Goal: Task Accomplishment & Management: Complete application form

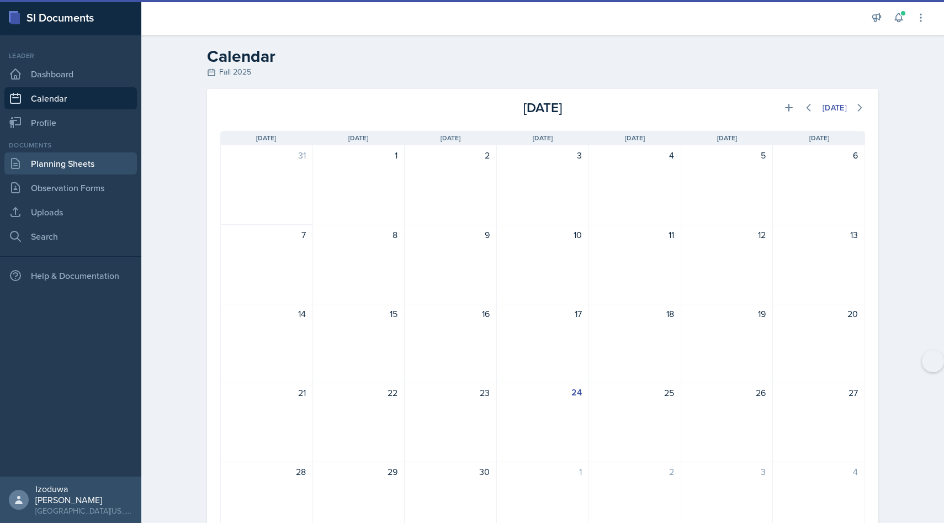
click at [116, 168] on link "Planning Sheets" at bounding box center [70, 163] width 132 height 22
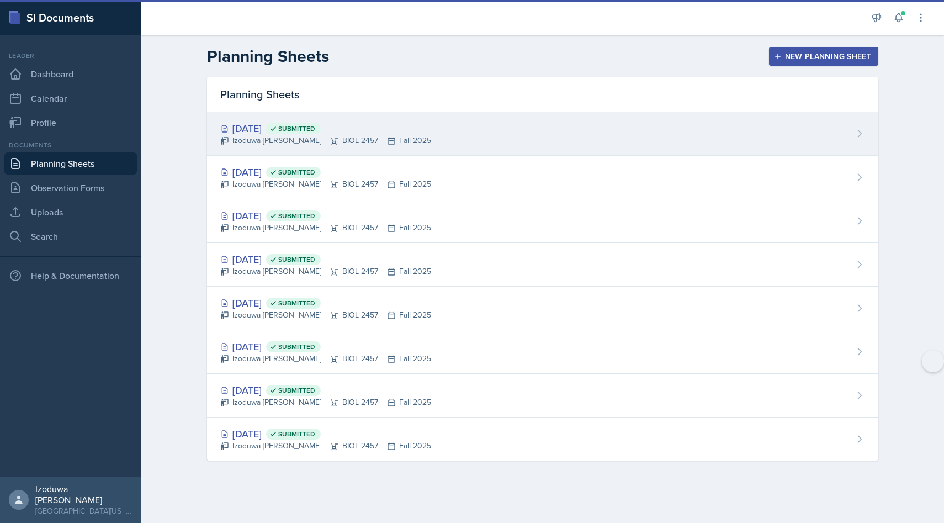
click at [278, 127] on div "Sep 22nd, 2025 Submitted" at bounding box center [325, 128] width 211 height 15
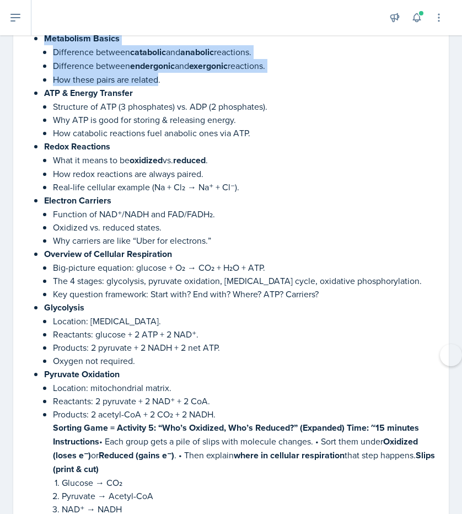
scroll to position [2224, 0]
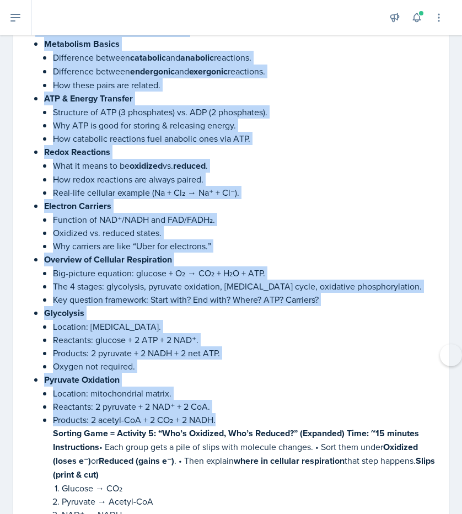
drag, startPoint x: 29, startPoint y: 168, endPoint x: 219, endPoint y: 388, distance: 290.7
copy li "Lorem-Ipsu-Dolorsit Amet: ~50 consect Adipisc: Elitsedd eiusmodtem incid utlabo…"
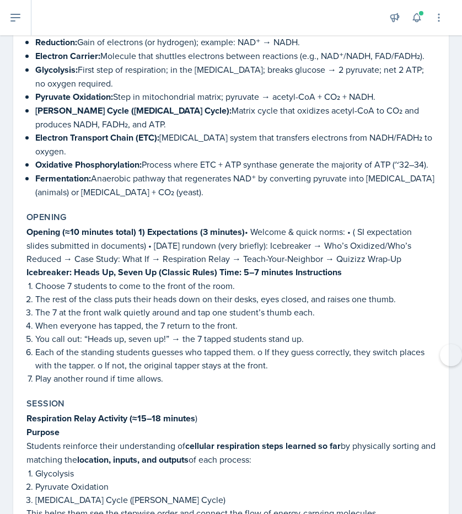
scroll to position [312, 0]
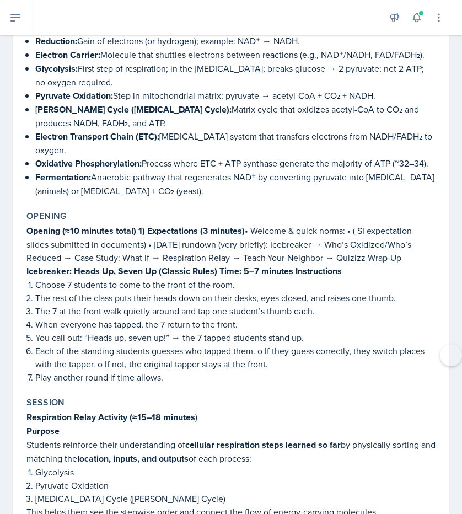
drag, startPoint x: 26, startPoint y: 211, endPoint x: -97, endPoint y: 206, distance: 123.1
click at [0, 206] on html "SI Documents Leader Dashboard Calendar Profile Documents Planning Sheets Observ…" at bounding box center [231, 257] width 462 height 514
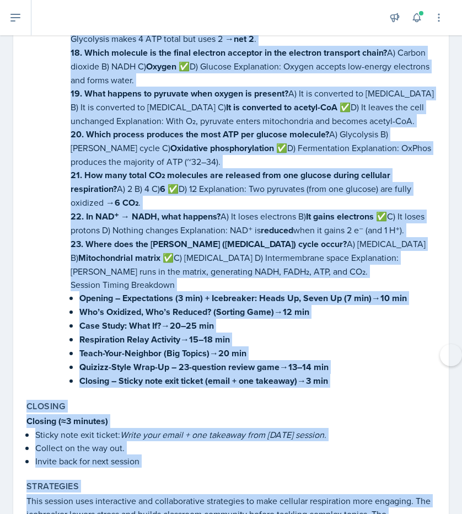
scroll to position [4482, 0]
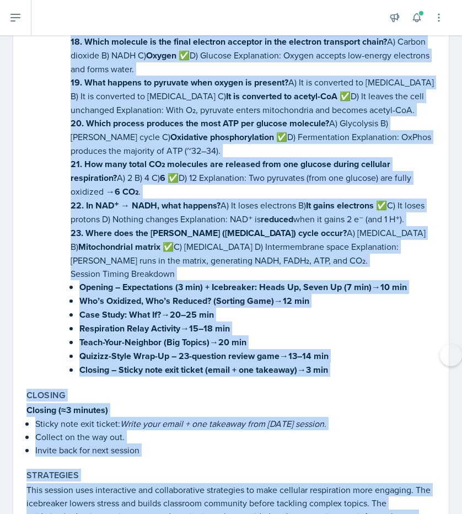
drag, startPoint x: 72, startPoint y: 214, endPoint x: 258, endPoint y: 177, distance: 189.0
copy li "Session Part 5 – Quizizz-Style Wrap-Up Time: ~14 minutes 🎮 Quiz link: Wayground…"
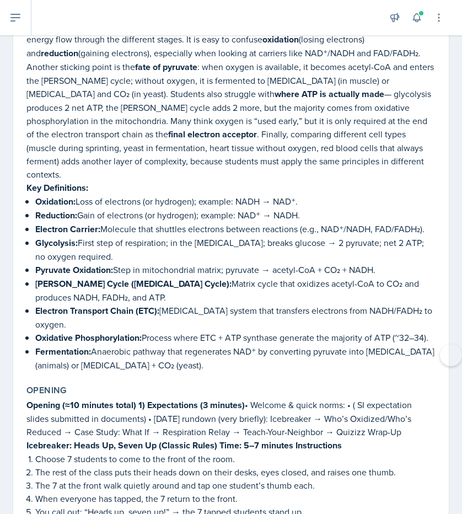
scroll to position [0, 0]
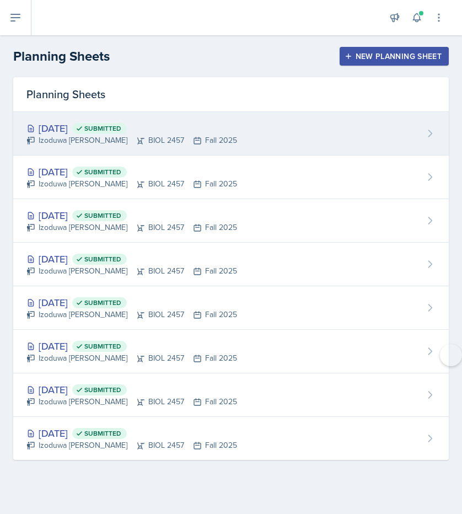
click at [76, 147] on div "Sep 22nd, 2025 Submitted Izoduwa Omoruyi BIOL 2457 Fall 2025" at bounding box center [231, 134] width 436 height 44
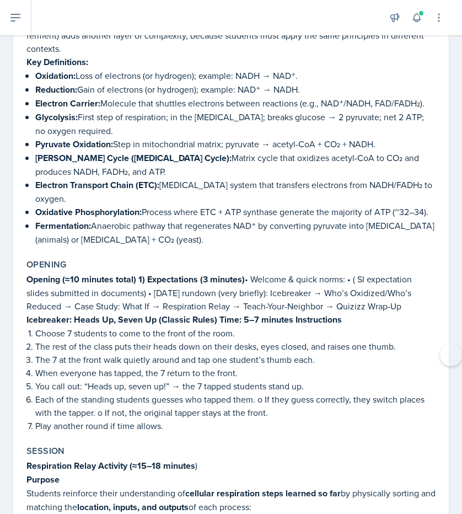
scroll to position [313, 0]
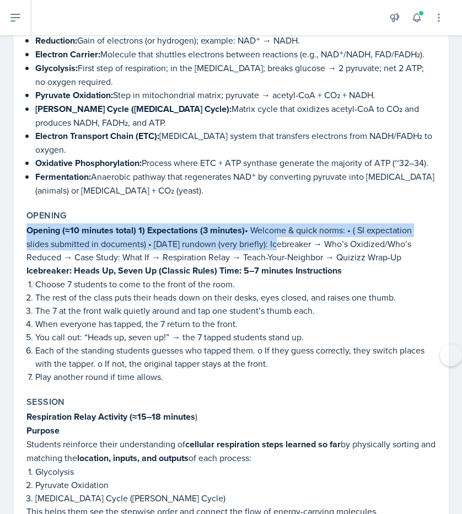
drag, startPoint x: 26, startPoint y: 209, endPoint x: 273, endPoint y: 227, distance: 246.8
click at [273, 227] on p "Opening (≈10 minutes total) 1) Expectations (3 minutes) • Welcome & quick norms…" at bounding box center [230, 243] width 409 height 40
copy p "Opening (≈10 minutes total) 1) Expectations (3 minutes) • Welcome & quick norms…"
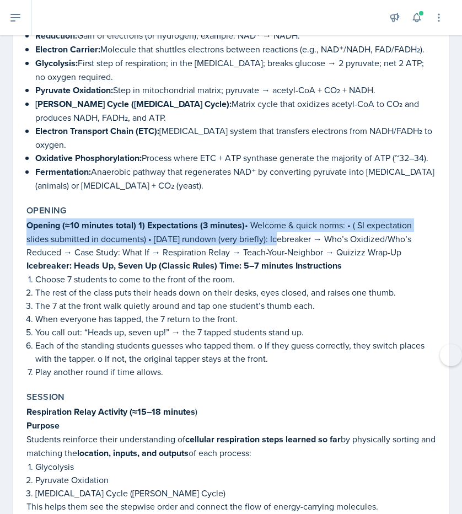
scroll to position [320, 0]
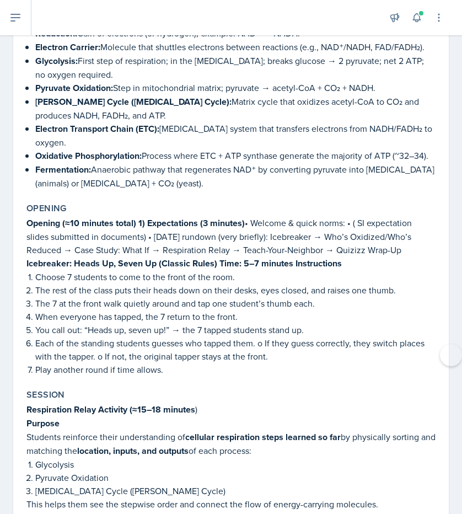
click at [292, 270] on p "Choose 7 students to come to the front of the room." at bounding box center [235, 276] width 401 height 13
drag, startPoint x: 30, startPoint y: 206, endPoint x: 402, endPoint y: 235, distance: 373.0
click at [402, 235] on p "Opening (≈10 minutes total) 1) Expectations (3 minutes) • Welcome & quick norms…" at bounding box center [230, 236] width 409 height 40
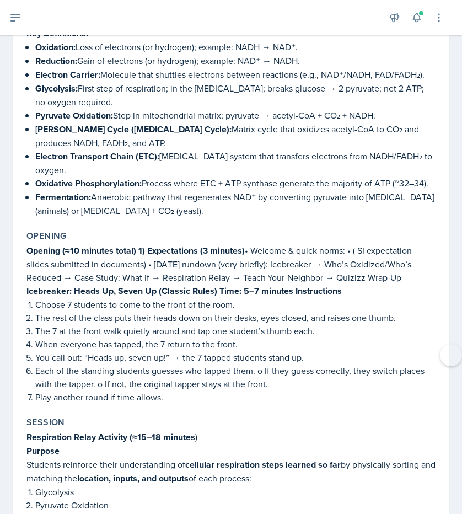
scroll to position [294, 0]
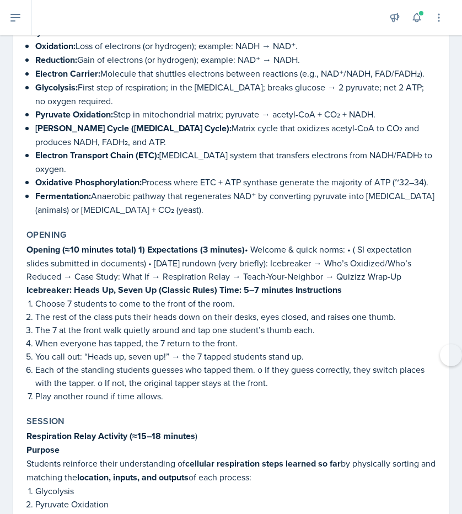
click at [222, 255] on p "Opening (≈10 minutes total) 1) Expectations (3 minutes) • Welcome & quick norms…" at bounding box center [230, 263] width 409 height 40
drag, startPoint x: 273, startPoint y: 246, endPoint x: 397, endPoint y: 263, distance: 125.8
click at [397, 263] on p "Opening (≈10 minutes total) 1) Expectations (3 minutes) • Welcome & quick norms…" at bounding box center [230, 263] width 409 height 40
copy p "Icebreaker → Who’s Oxidized/Who’s Reduced → Case Study: What If → Respiration R…"
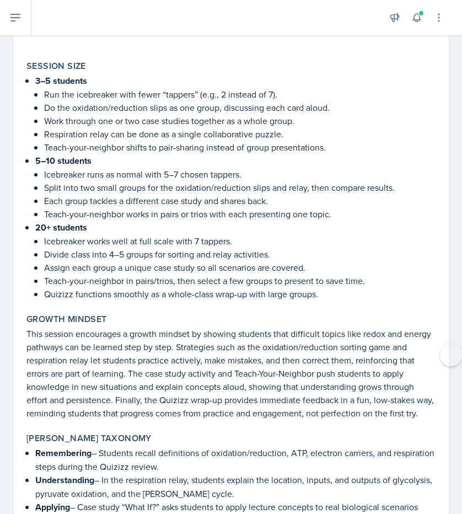
scroll to position [5424, 0]
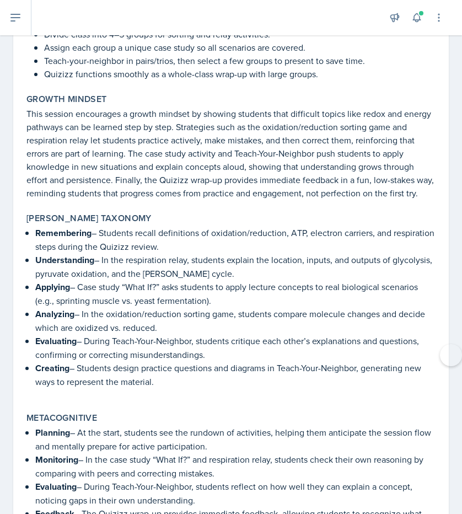
drag, startPoint x: 37, startPoint y: 341, endPoint x: 172, endPoint y: 487, distance: 198.7
copy ul "Planning – At the start, students see the rundown of activities, helping them a…"
click at [222, 361] on p "Creating – Students design practice questions and diagrams in Teach-Your-Neighb…" at bounding box center [235, 374] width 401 height 27
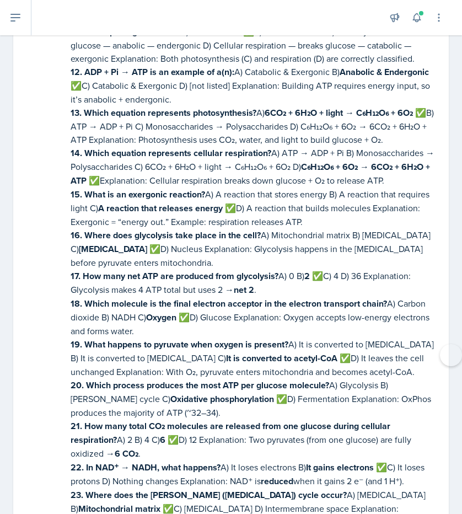
scroll to position [4165, 0]
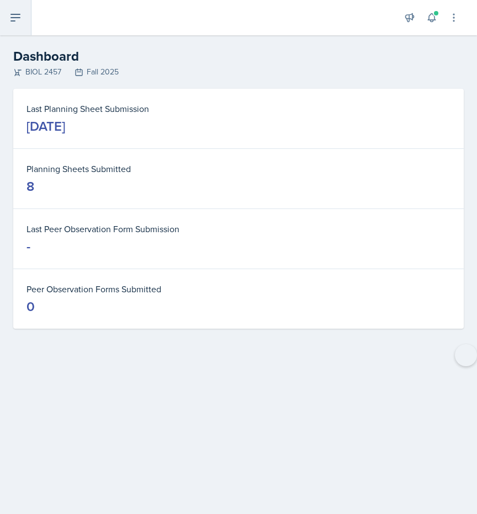
click at [16, 10] on button at bounding box center [15, 17] width 31 height 35
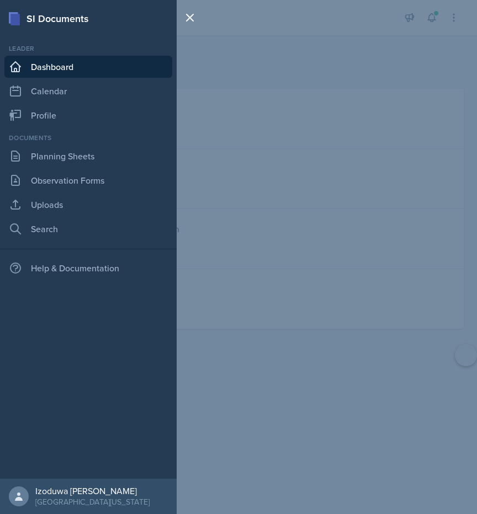
click at [408, 34] on div "SI Documents Leader Dashboard Calendar Profile Documents Planning Sheets Observ…" at bounding box center [238, 257] width 477 height 514
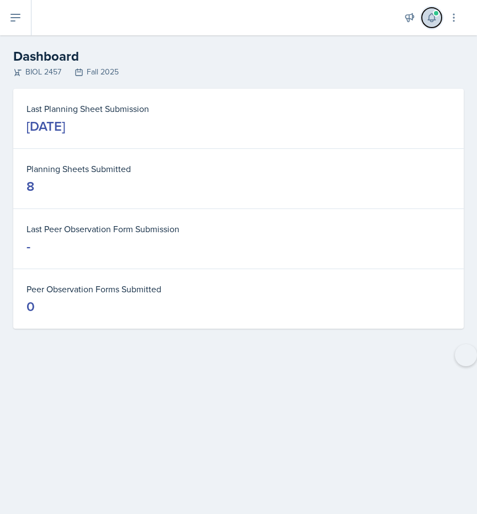
click at [428, 25] on button at bounding box center [432, 18] width 20 height 20
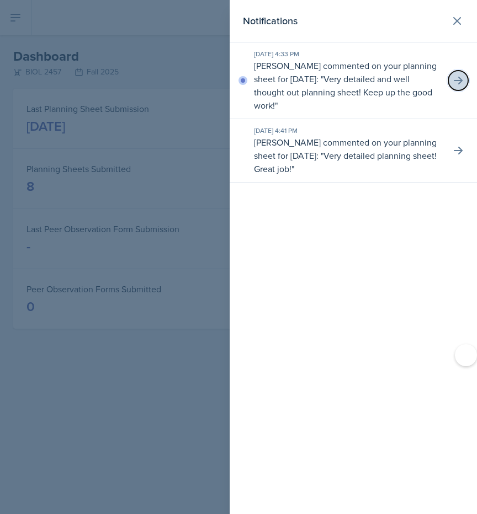
click at [450, 81] on button at bounding box center [458, 81] width 20 height 20
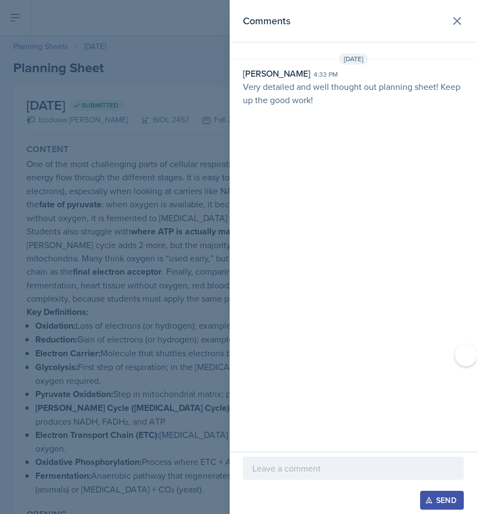
click at [456, 33] on header "Comments" at bounding box center [353, 21] width 247 height 42
click at [456, 26] on icon at bounding box center [456, 20] width 13 height 13
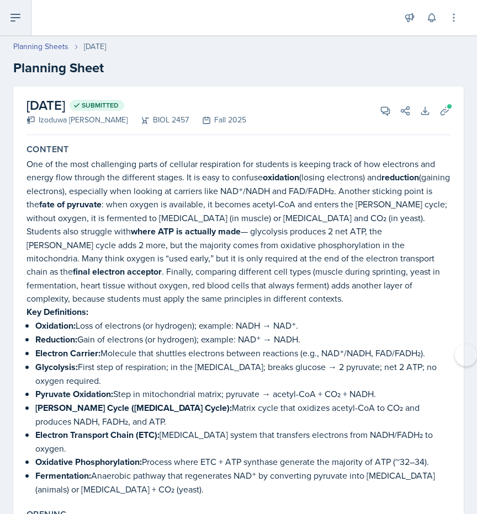
click at [22, 31] on button at bounding box center [15, 17] width 31 height 35
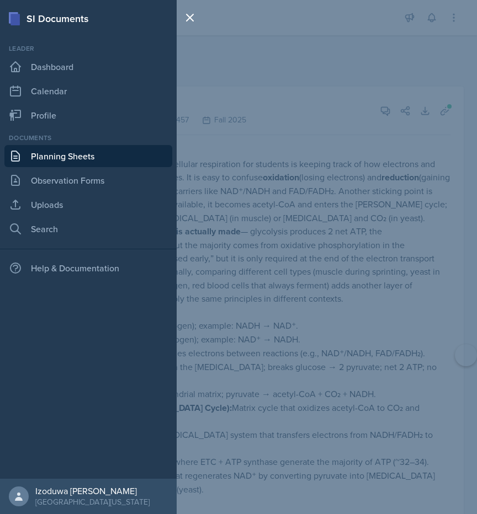
click at [104, 161] on link "Planning Sheets" at bounding box center [88, 156] width 168 height 22
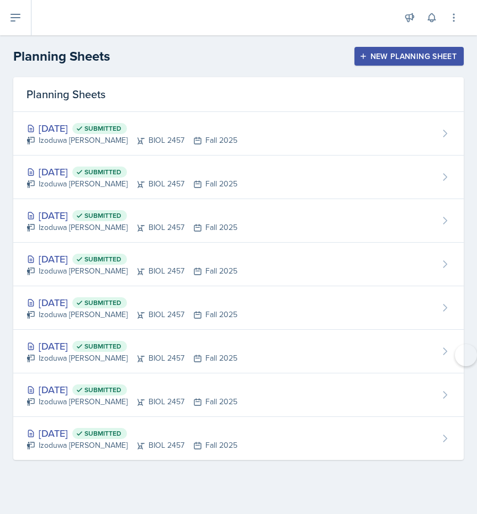
click at [375, 61] on div "New Planning Sheet" at bounding box center [408, 56] width 95 height 9
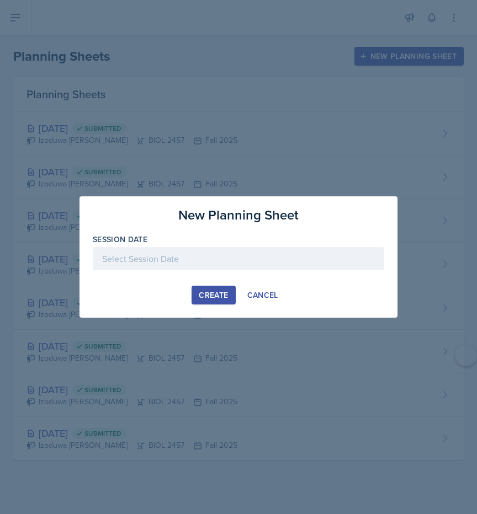
click at [260, 257] on div at bounding box center [238, 258] width 291 height 23
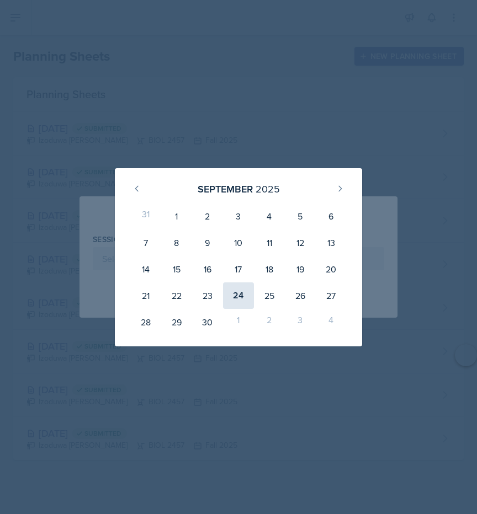
click at [243, 288] on div "24" at bounding box center [238, 296] width 31 height 26
type input "[DATE]"
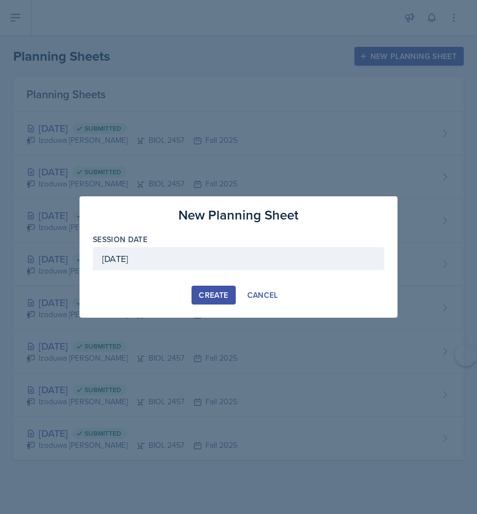
click at [210, 296] on div "Create" at bounding box center [213, 295] width 29 height 9
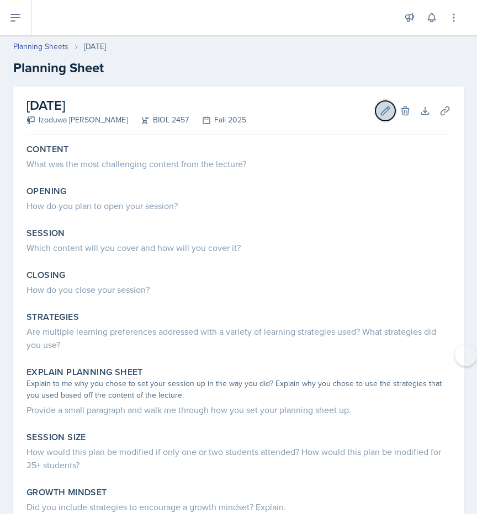
click at [382, 118] on button "Edit" at bounding box center [385, 111] width 20 height 20
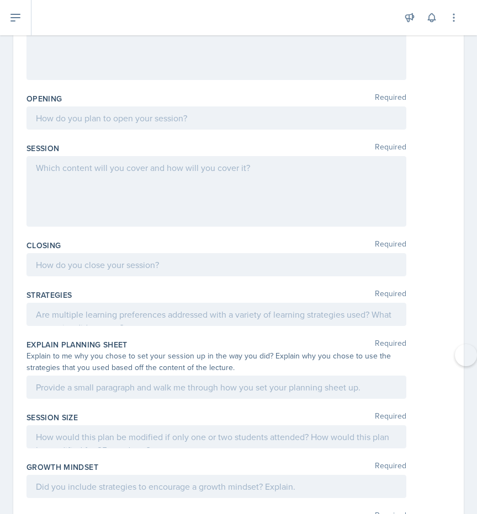
click at [283, 195] on div at bounding box center [216, 191] width 380 height 71
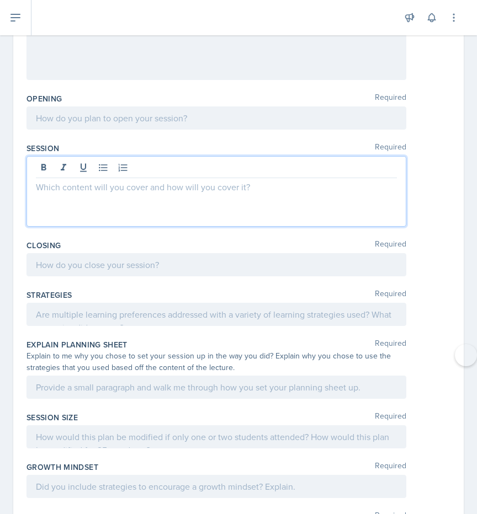
scroll to position [173, 0]
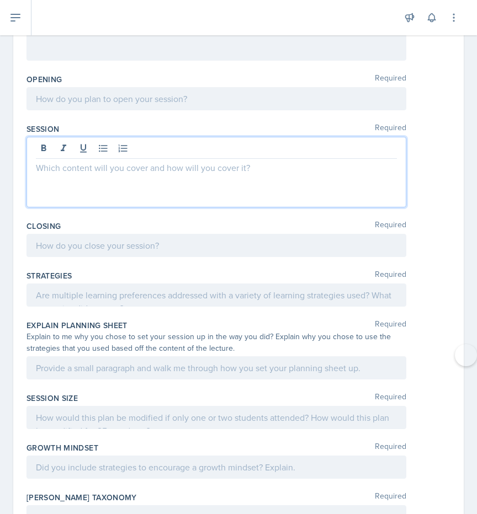
click at [148, 163] on p at bounding box center [216, 167] width 361 height 13
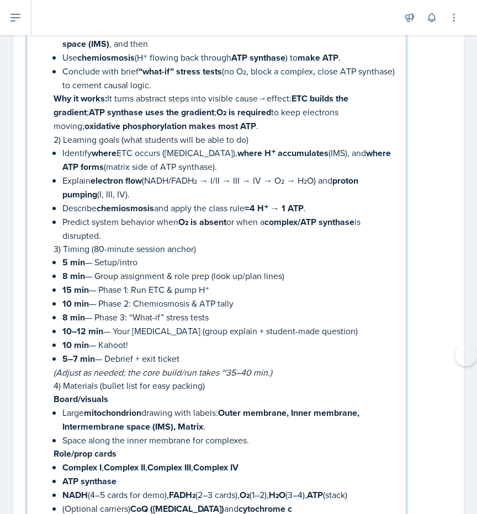
scroll to position [1159, 0]
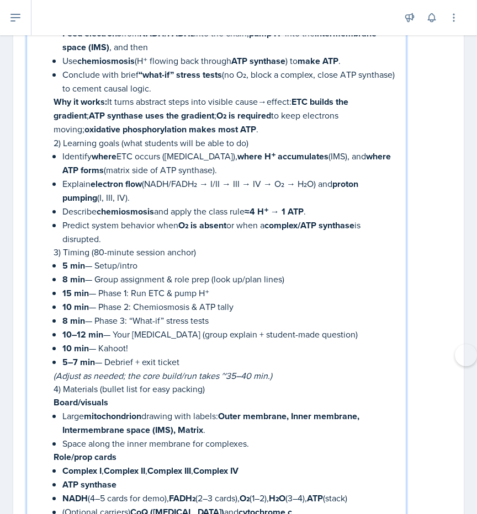
drag, startPoint x: 51, startPoint y: 242, endPoint x: 148, endPoint y: 314, distance: 121.1
drag, startPoint x: 46, startPoint y: 223, endPoint x: 194, endPoint y: 339, distance: 187.1
click at [217, 355] on p "5–7 min — Debrief + exit ticket" at bounding box center [229, 362] width 334 height 14
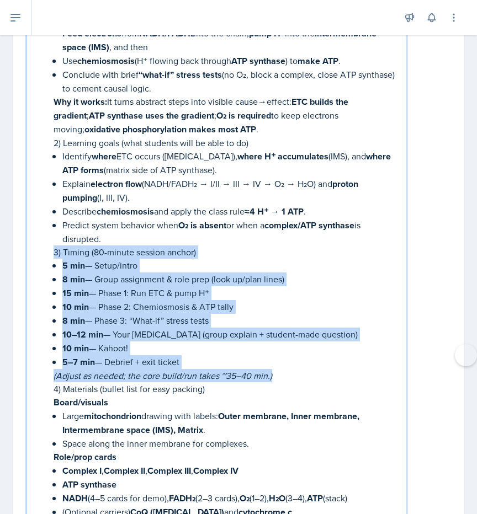
drag, startPoint x: 50, startPoint y: 228, endPoint x: 282, endPoint y: 352, distance: 262.9
copy li "3) Timing (80-minute session anchor) 5 min — Setup/intro 8 min — Group assignme…"
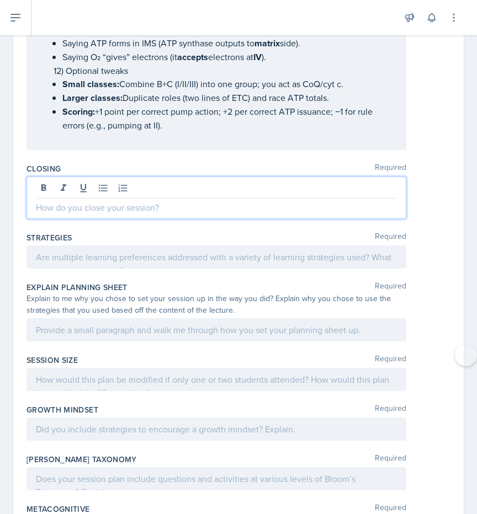
scroll to position [2846, 0]
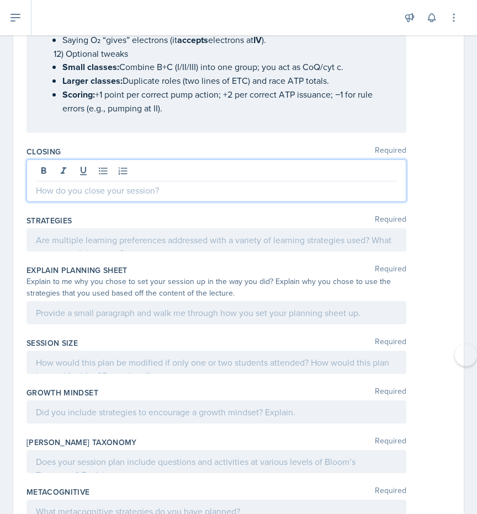
click at [180, 184] on p at bounding box center [216, 190] width 361 height 13
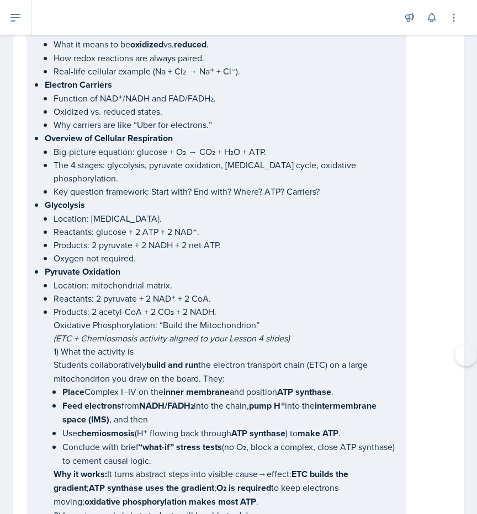
scroll to position [786, 0]
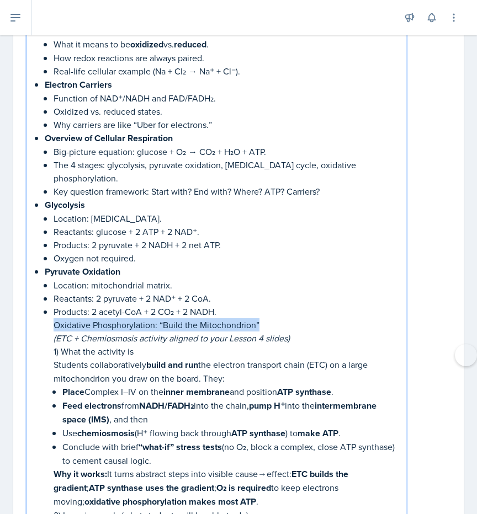
drag, startPoint x: 54, startPoint y: 303, endPoint x: 265, endPoint y: 308, distance: 211.4
click at [265, 318] on p "Oxidative Phosphorylation: “Build the Mitochondrion”" at bounding box center [225, 324] width 343 height 13
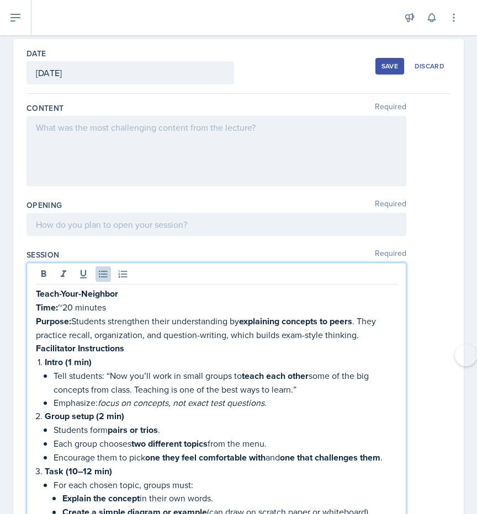
scroll to position [0, 0]
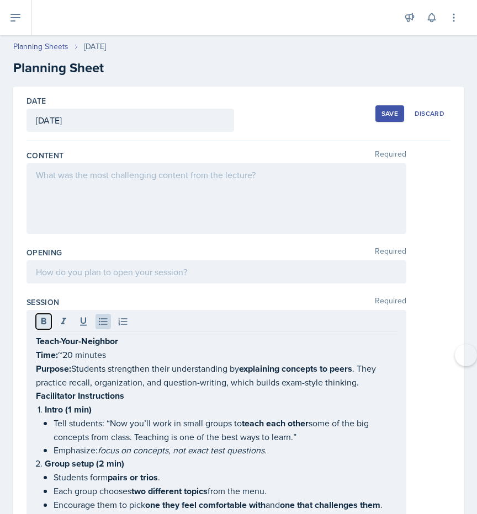
click at [41, 318] on icon at bounding box center [43, 321] width 11 height 11
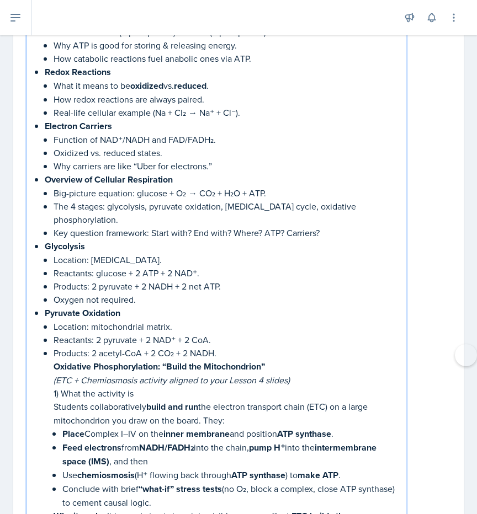
scroll to position [750, 0]
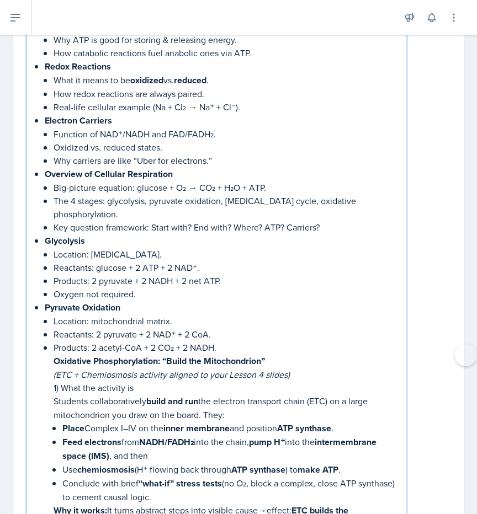
click at [278, 301] on p "Pyruvate Oxidation" at bounding box center [221, 308] width 352 height 14
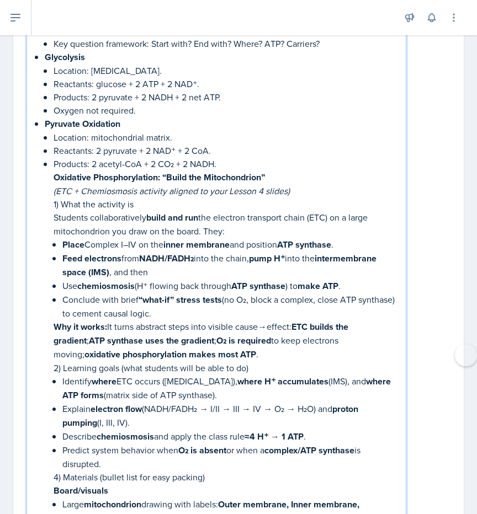
scroll to position [929, 0]
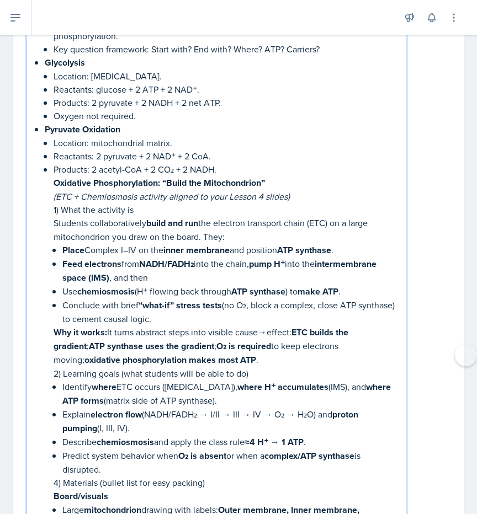
click at [279, 176] on p "Oxidative Phosphorylation: “Build the Mitochondrion”" at bounding box center [225, 183] width 343 height 14
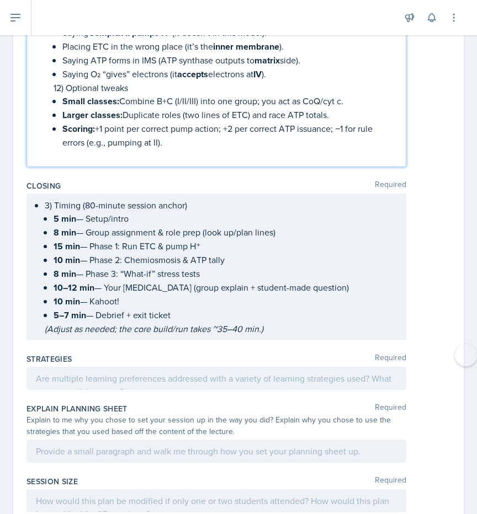
scroll to position [2841, 0]
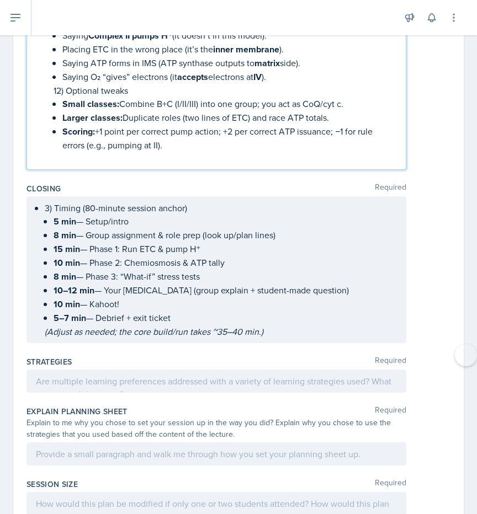
click at [217, 125] on p "Scoring: +1 point per correct pump action; +2 per correct ATP issuance; −1 for …" at bounding box center [229, 138] width 334 height 27
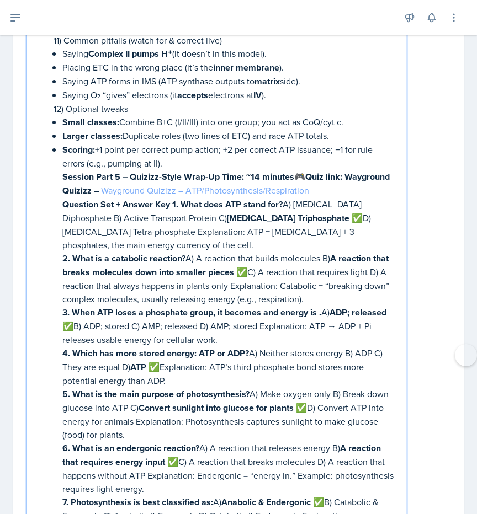
scroll to position [2816, 0]
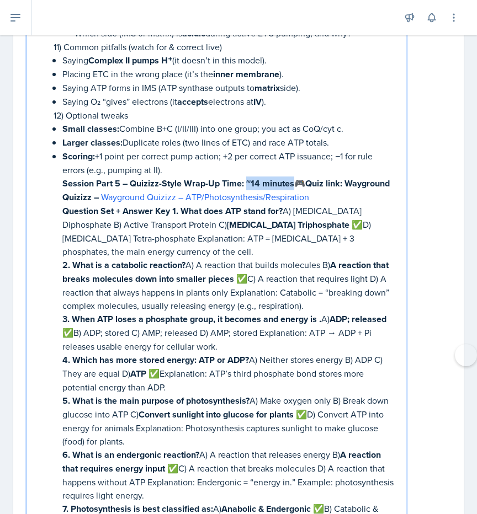
drag, startPoint x: 244, startPoint y: 129, endPoint x: 292, endPoint y: 138, distance: 49.0
click at [292, 177] on p "Session Part 5 – Quizizz-Style Wrap-Up Time: ~14 minutes 🎮 Quiz link: Wayground…" at bounding box center [229, 191] width 334 height 28
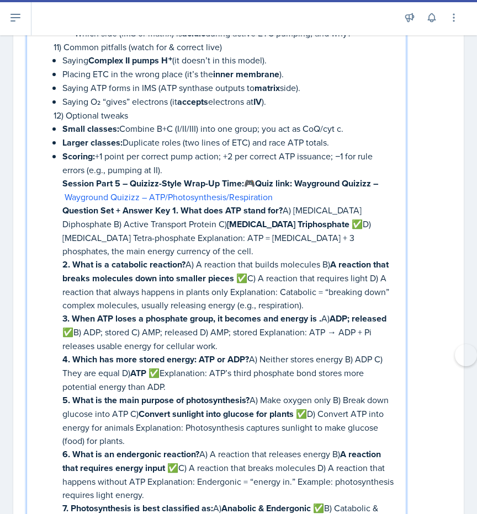
click at [119, 177] on strong "Session Part 5 – Quizizz-Style Wrap-Up" at bounding box center [140, 183] width 157 height 13
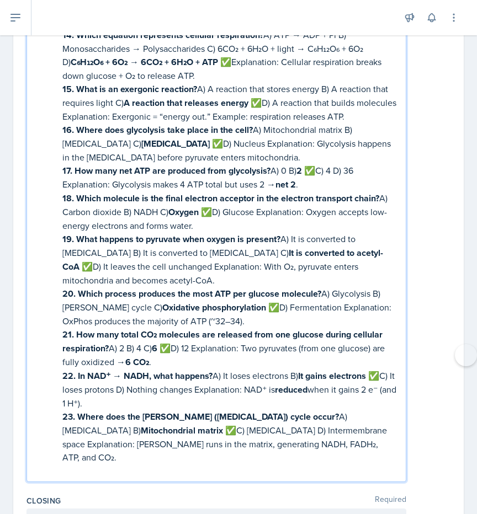
scroll to position [3542, 0]
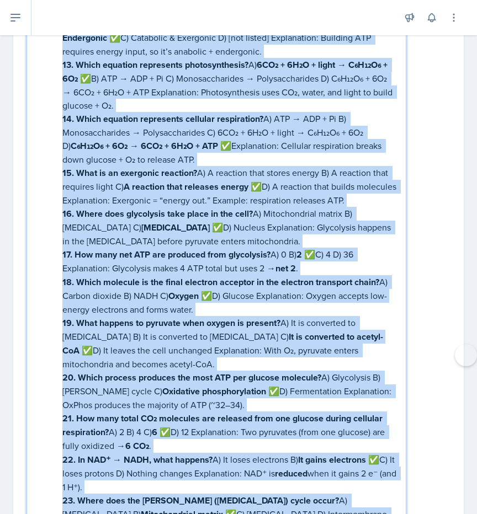
drag, startPoint x: 36, startPoint y: 209, endPoint x: 315, endPoint y: 478, distance: 387.1
copy div "Lorem-Ipsu-Dolorsit Amet: ~50 consect Adipisc: Elitsedd eiusmodtem incid utlabo…"
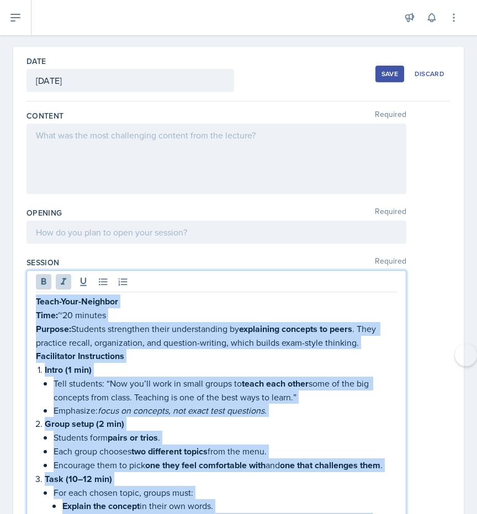
scroll to position [0, 0]
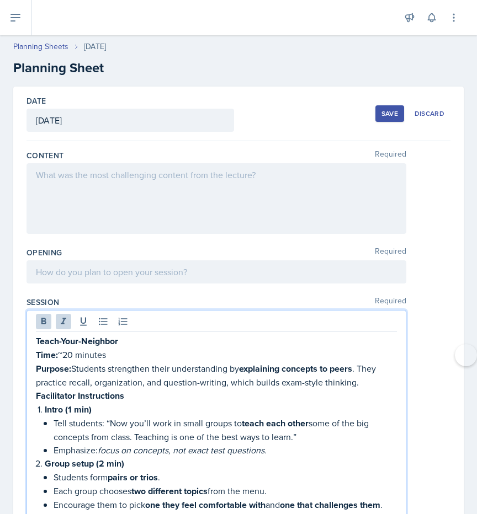
click at [259, 222] on div at bounding box center [216, 198] width 380 height 71
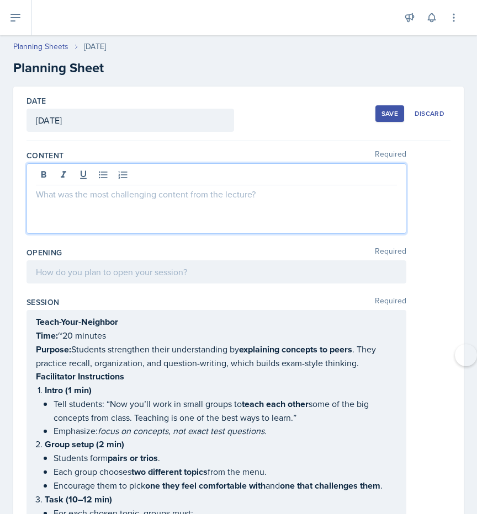
click at [141, 271] on div at bounding box center [216, 271] width 380 height 23
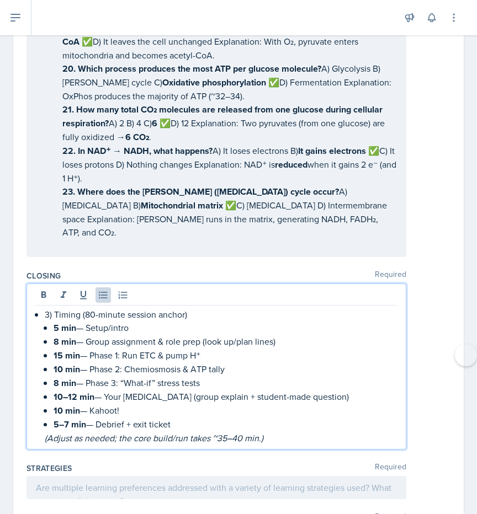
scroll to position [3885, 0]
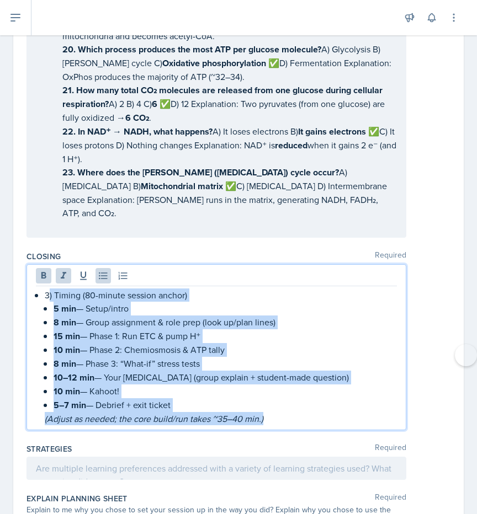
drag, startPoint x: 50, startPoint y: 219, endPoint x: 291, endPoint y: 358, distance: 277.9
click at [291, 358] on div "Closing Required 3) Timing (80-minute session anchor) 5 min — Setup/intro 8 min…" at bounding box center [238, 343] width 424 height 193
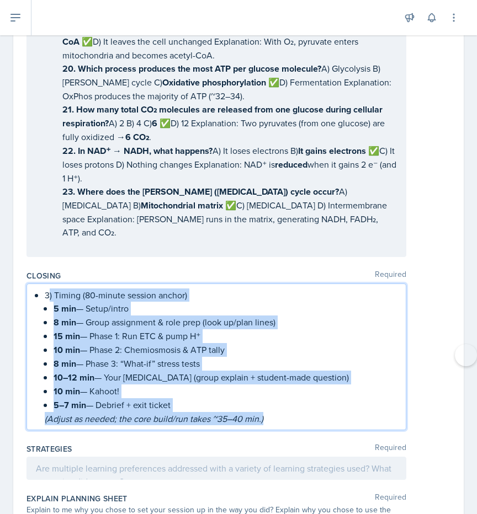
copy li ") Timing (80-minute session anchor) 5 min — Setup/intro 8 min — Group assignmen…"
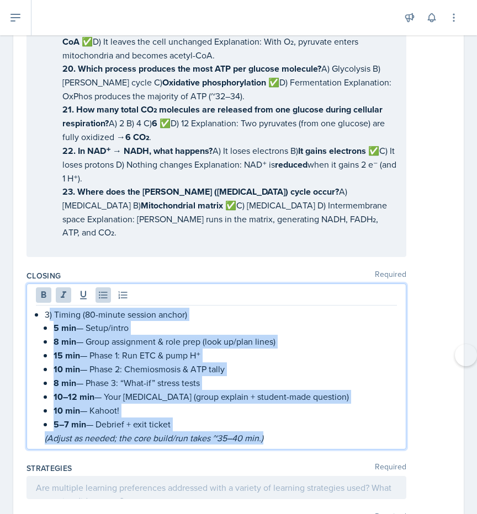
scroll to position [3865, 0]
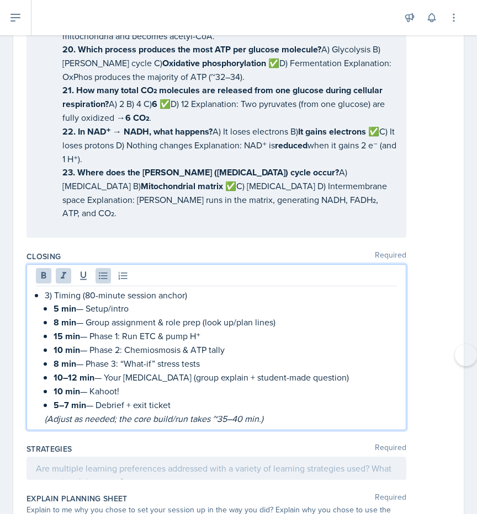
click at [423, 264] on div "3) Timing (80-minute session anchor) 5 min — Setup/intro 8 min — Group assignme…" at bounding box center [238, 347] width 424 height 166
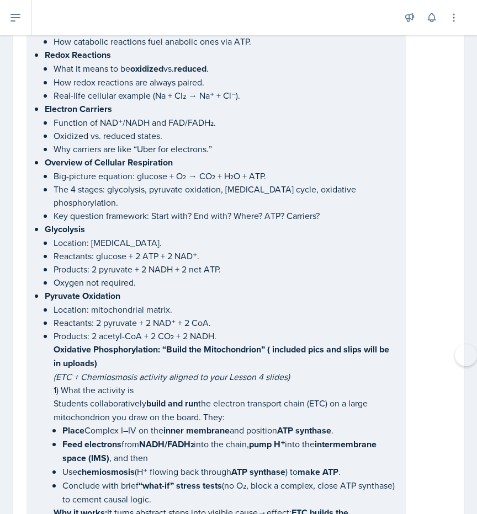
scroll to position [0, 0]
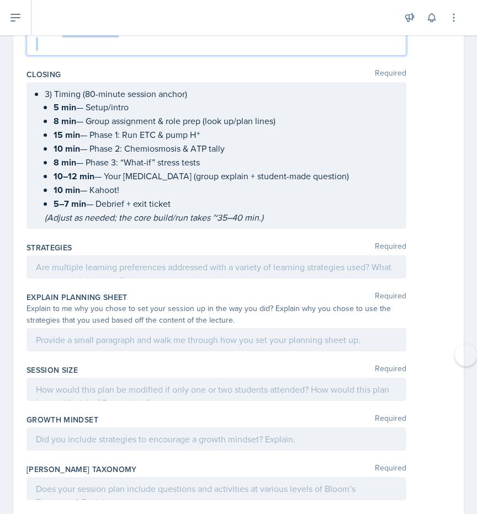
drag, startPoint x: 36, startPoint y: 336, endPoint x: 318, endPoint y: 79, distance: 381.6
copy div "Lorem-Ipsu-Dolorsit Amet: ~50 consect Adipisc: Elitsedd eiusmodtem incid utlabo…"
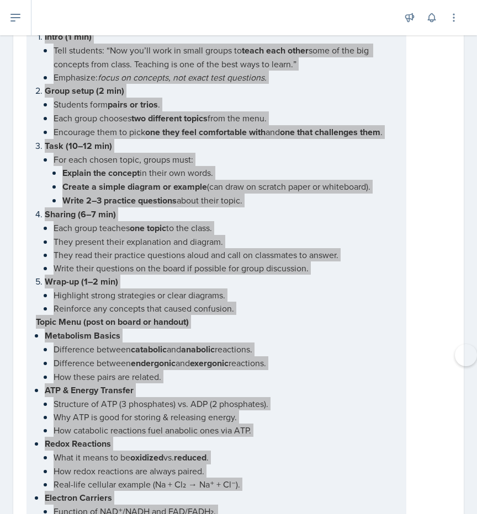
scroll to position [0, 0]
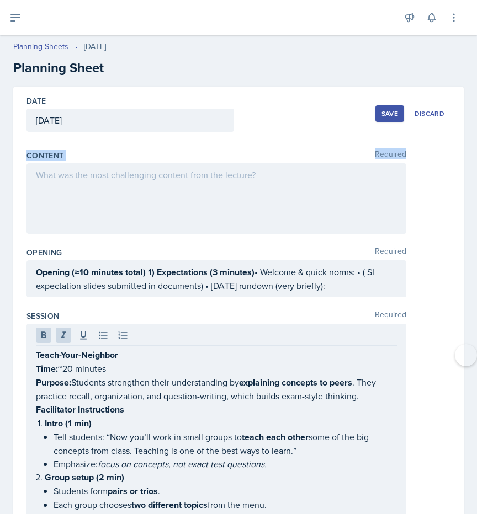
drag, startPoint x: 28, startPoint y: 154, endPoint x: 296, endPoint y: 174, distance: 269.5
click at [296, 174] on div "Content Required" at bounding box center [238, 194] width 424 height 97
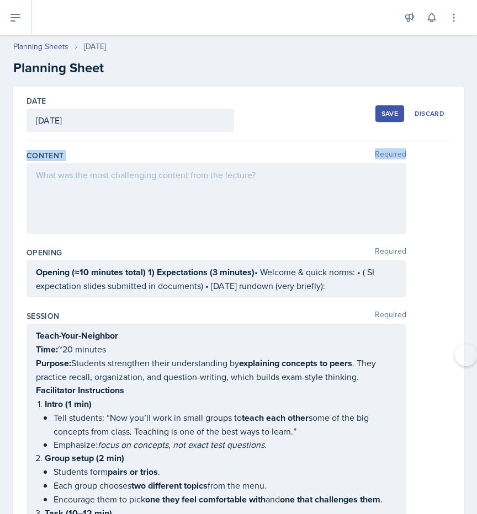
copy div "Content Required"
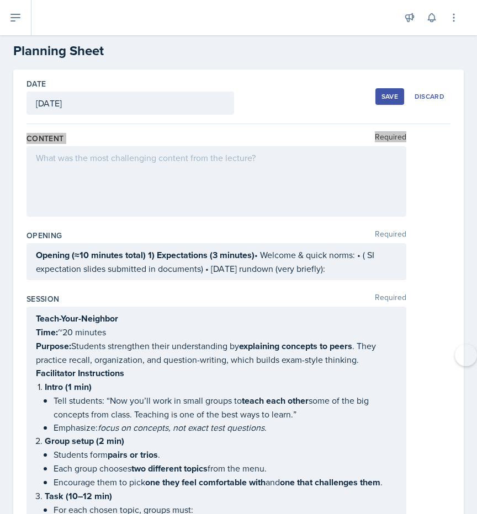
scroll to position [18, 0]
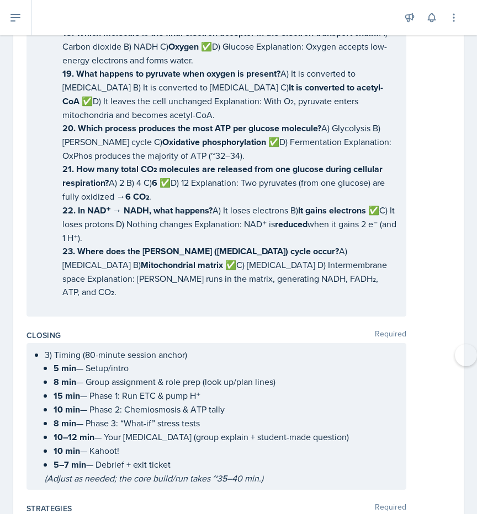
click at [326, 299] on p at bounding box center [216, 305] width 361 height 13
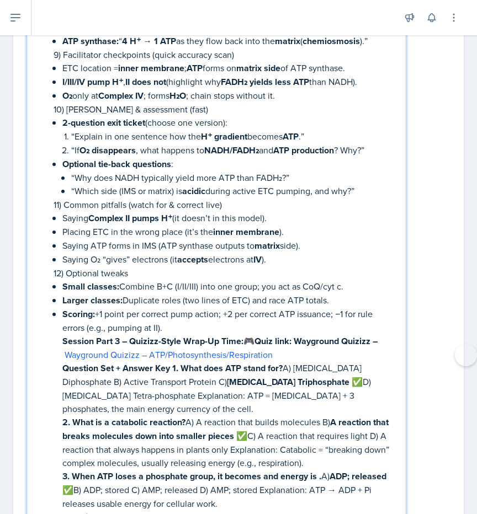
scroll to position [2673, 0]
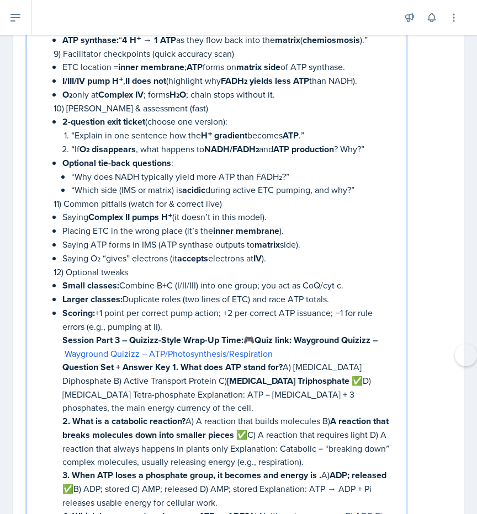
click at [169, 306] on p "Scoring: +1 point per correct pump action; +2 per correct ATP issuance; −1 for …" at bounding box center [229, 319] width 334 height 27
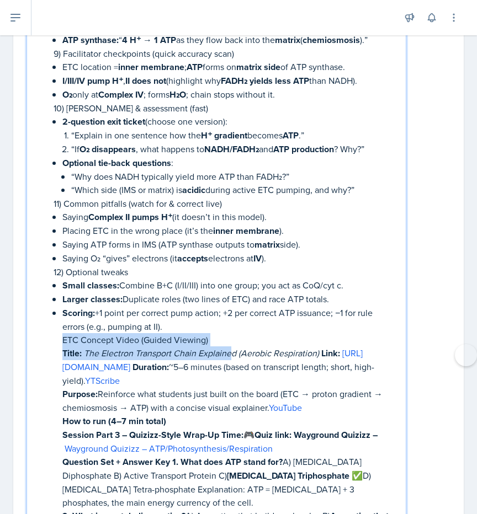
drag, startPoint x: 60, startPoint y: 285, endPoint x: 232, endPoint y: 298, distance: 172.1
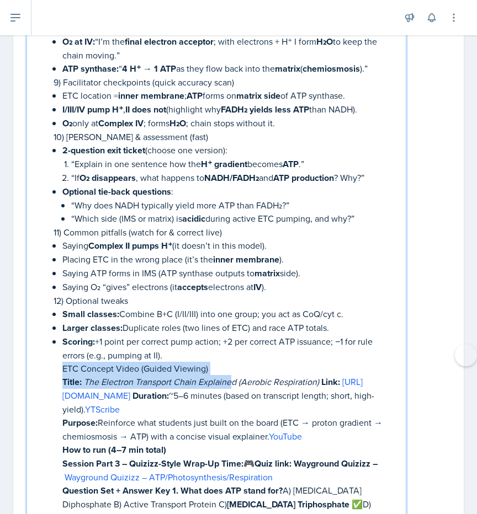
drag, startPoint x: 241, startPoint y: 295, endPoint x: 207, endPoint y: 316, distance: 40.1
click at [241, 335] on p "Scoring: +1 point per correct pump action; +2 per correct ATP issuance; −1 for …" at bounding box center [229, 348] width 334 height 27
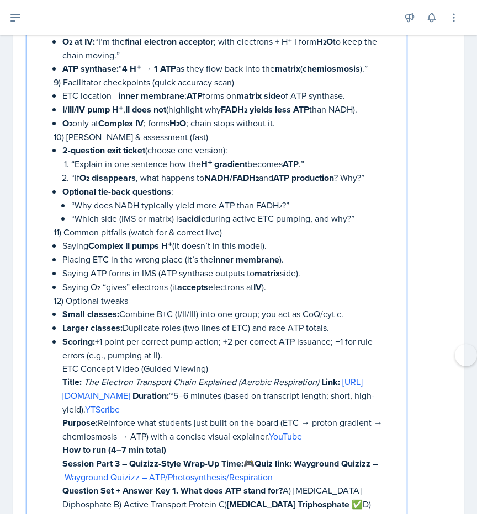
click at [236, 335] on p "Scoring: +1 point per correct pump action; +2 per correct ATP issuance; −1 for …" at bounding box center [229, 348] width 334 height 27
drag, startPoint x: 60, startPoint y: 313, endPoint x: 219, endPoint y: 318, distance: 158.4
click at [219, 318] on li "Products: 2 acetyl-CoA + 2 CO₂ + 2 NADH. Oxidative Phosphorylation: “Build the …" at bounding box center [225, 8] width 343 height 3094
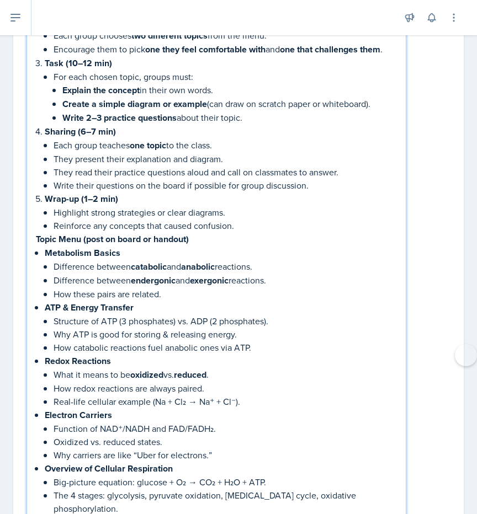
scroll to position [0, 0]
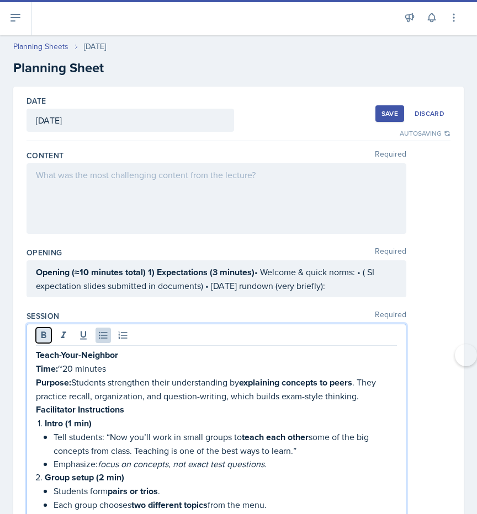
click at [44, 335] on icon at bounding box center [43, 335] width 5 height 7
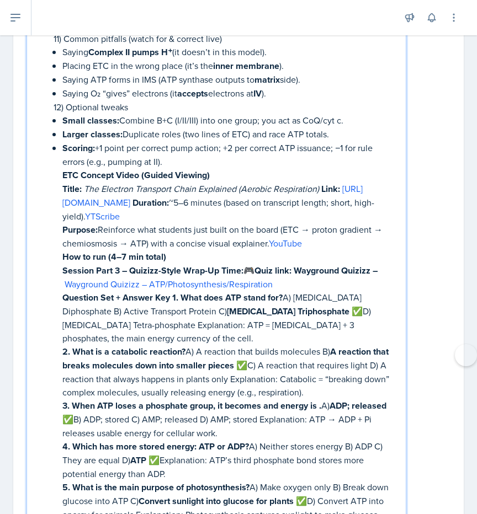
scroll to position [2828, 0]
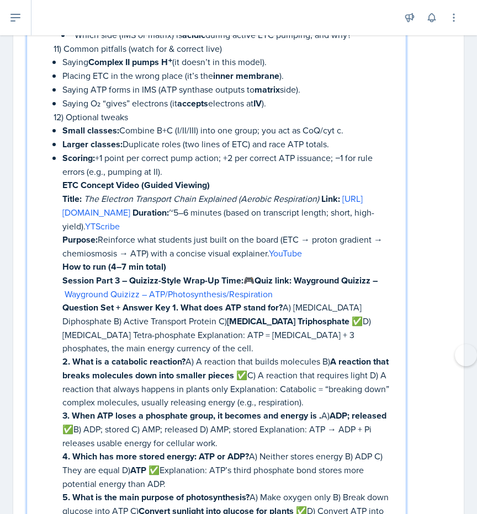
click at [209, 192] on p "Title: The Electron Transport Chain Explained (Aerobic Respiration) Link: [URL]…" at bounding box center [229, 212] width 334 height 41
click at [291, 260] on p "How to run (4–7 min total)" at bounding box center [229, 267] width 334 height 14
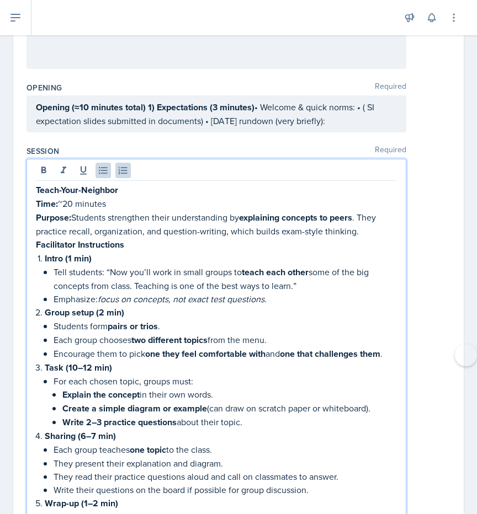
scroll to position [0, 0]
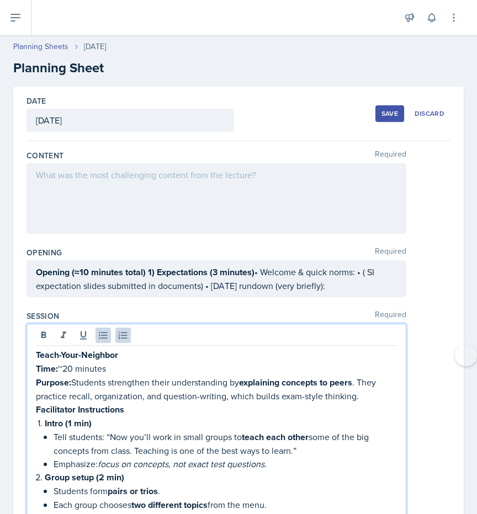
click at [193, 180] on div at bounding box center [216, 198] width 380 height 71
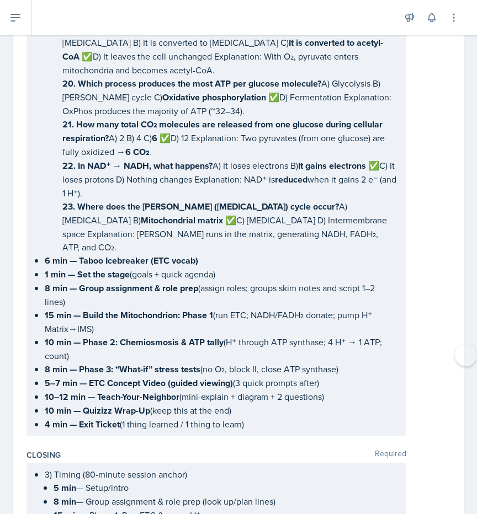
scroll to position [4677, 0]
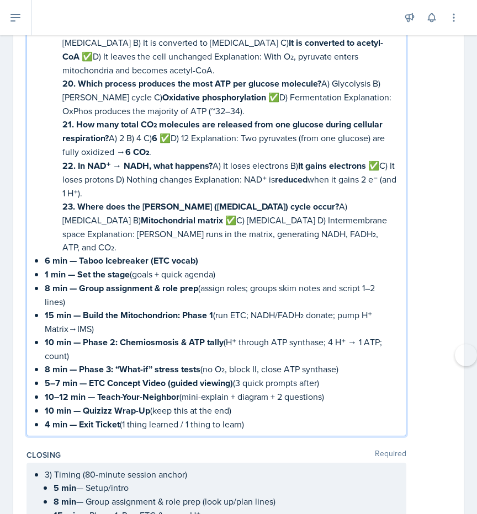
drag, startPoint x: 44, startPoint y: 147, endPoint x: 247, endPoint y: 336, distance: 278.0
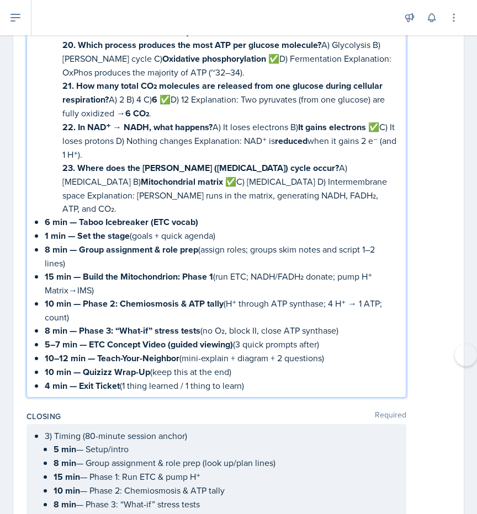
scroll to position [4638, 0]
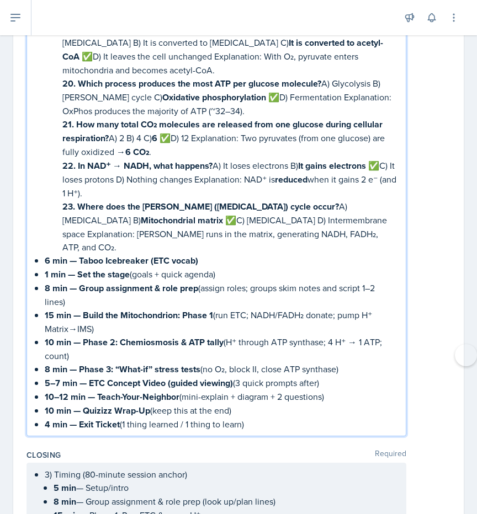
copy ul "6 min — Taboo Icebreaker (ETC vocab) 1 min — Set the stage (goals + quick agend…"
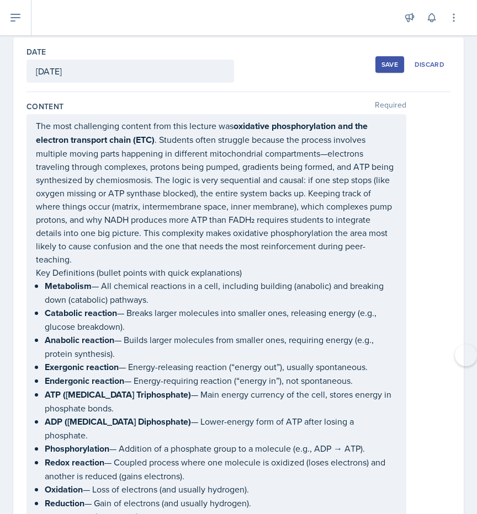
scroll to position [0, 0]
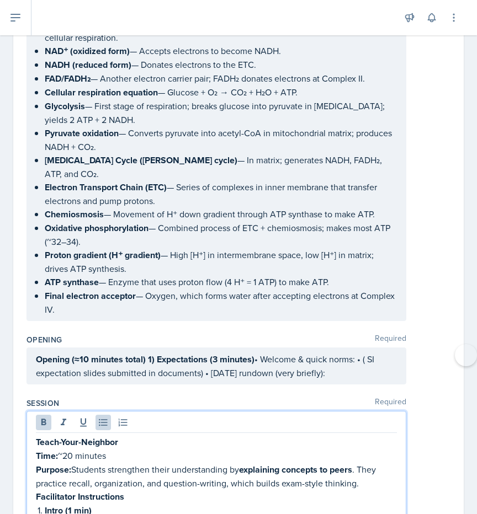
click at [344, 353] on p "Opening (≈10 minutes total) 1) Expectations (3 minutes) • Welcome & quick norms…" at bounding box center [216, 366] width 361 height 27
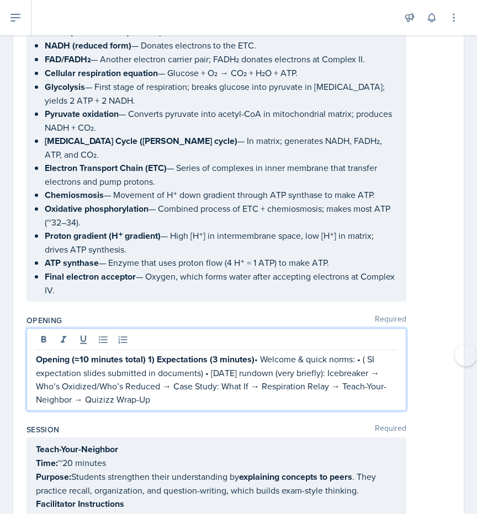
click at [157, 353] on p "Opening (≈10 minutes total) 1) Expectations (3 minutes) • Welcome & quick norms…" at bounding box center [216, 380] width 361 height 54
click at [328, 353] on p "Opening (≈10 minutes total) 1) Expectations (3 minutes) • Welcome & quick norms…" at bounding box center [216, 380] width 361 height 54
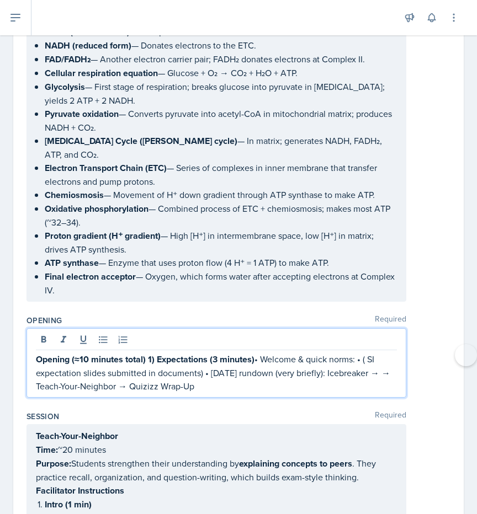
click at [328, 353] on p "Opening (≈10 minutes total) 1) Expectations (3 minutes) • Welcome & quick norms…" at bounding box center [216, 373] width 361 height 40
click at [384, 353] on p "Opening (≈10 minutes total) 1) Expectations (3 minutes) • Welcome & quick norms…" at bounding box center [216, 373] width 361 height 40
click at [128, 353] on p "Opening (≈10 minutes total) 1) Expectations (3 minutes) • Welcome & quick norms…" at bounding box center [216, 373] width 361 height 40
drag, startPoint x: 119, startPoint y: 352, endPoint x: 129, endPoint y: 355, distance: 10.5
click at [129, 355] on p "Opening (≈10 minutes total) 1) Expectations (3 minutes) • Welcome & quick norms…" at bounding box center [216, 373] width 361 height 40
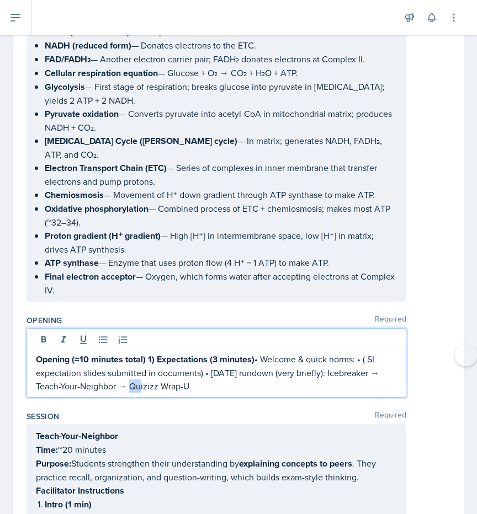
copy p "→"
click at [128, 354] on p "Opening (≈10 minutes total) 1) Expectations (3 minutes) • Welcome & quick norms…" at bounding box center [216, 373] width 361 height 40
click at [130, 353] on p "Opening (≈10 minutes total) 1) Expectations (3 minutes) • Welcome & quick norms…" at bounding box center [216, 373] width 361 height 40
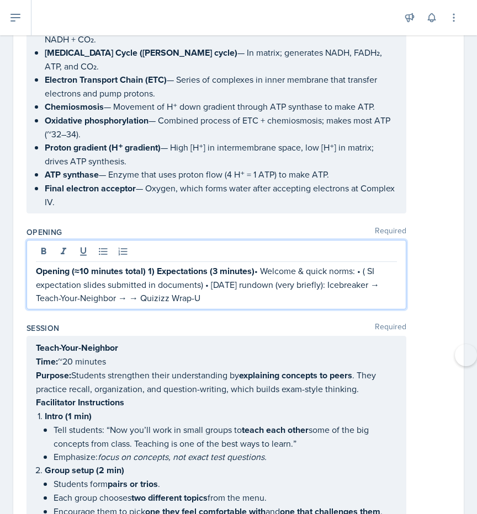
scroll to position [651, 0]
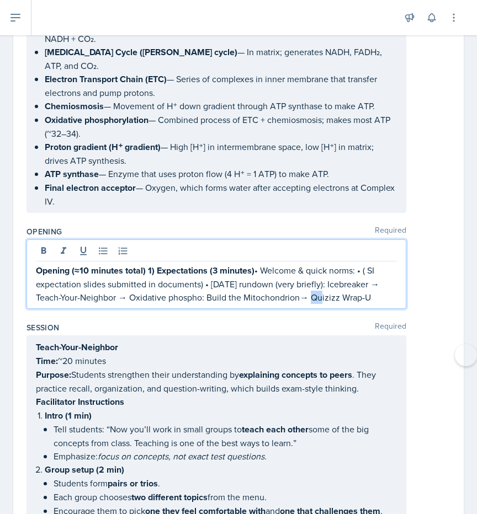
drag, startPoint x: 301, startPoint y: 264, endPoint x: 309, endPoint y: 264, distance: 8.3
click at [309, 264] on p "Opening (≈10 minutes total) 1) Expectations (3 minutes) • Welcome & quick norms…" at bounding box center [216, 284] width 361 height 40
copy p "→"
click at [308, 264] on p "Opening (≈10 minutes total) 1) Expectations (3 minutes) • Welcome & quick norms…" at bounding box center [216, 284] width 361 height 40
click at [306, 264] on p "Opening (≈10 minutes total) 1) Expectations (3 minutes) • Welcome & quick norms…" at bounding box center [216, 284] width 361 height 40
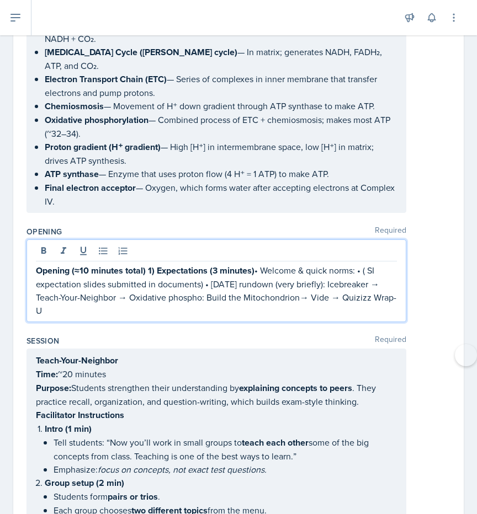
click at [334, 278] on p "Opening (≈10 minutes total) 1) Expectations (3 minutes) • Welcome & quick norms…" at bounding box center [216, 291] width 361 height 54
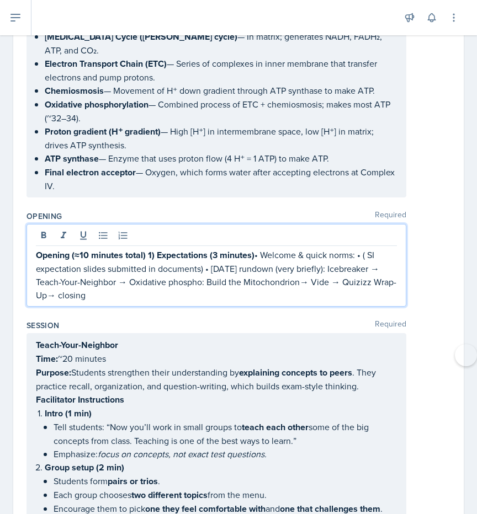
scroll to position [667, 0]
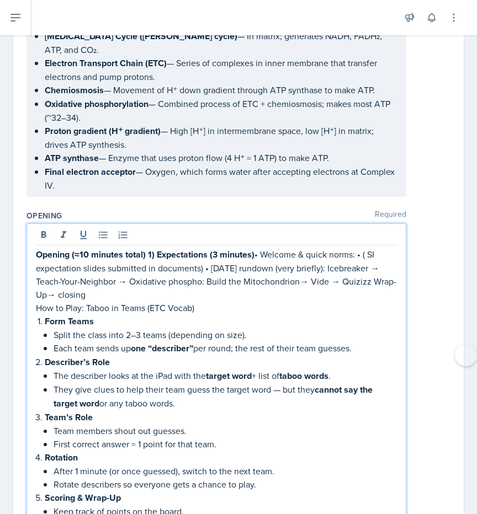
click at [197, 301] on p "How to Play: Taboo in Teams (ETC Vocab)" at bounding box center [216, 307] width 361 height 13
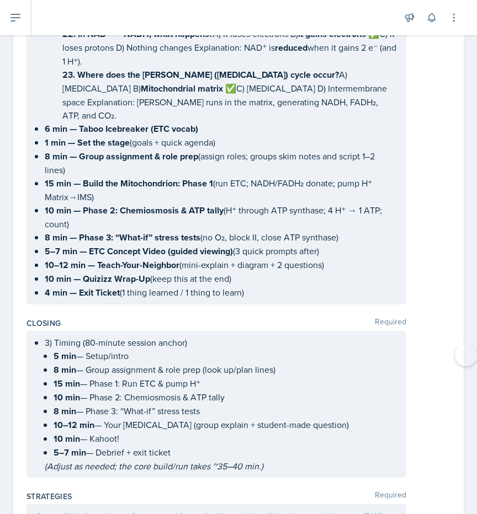
scroll to position [5045, 0]
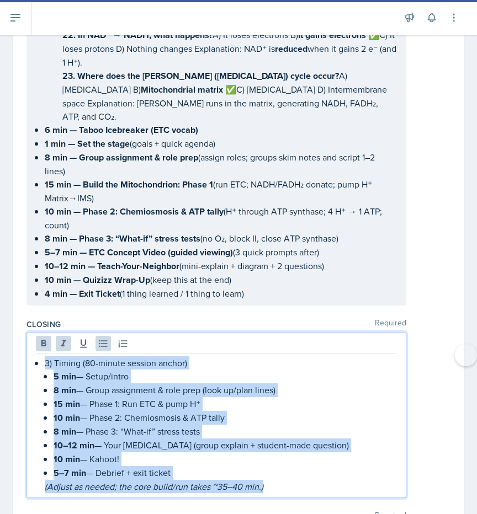
drag, startPoint x: 44, startPoint y: 222, endPoint x: 292, endPoint y: 366, distance: 286.3
click at [292, 366] on div "3) Timing (80-minute session anchor) 5 min — Setup/intro 8 min — Group assignme…" at bounding box center [216, 424] width 361 height 137
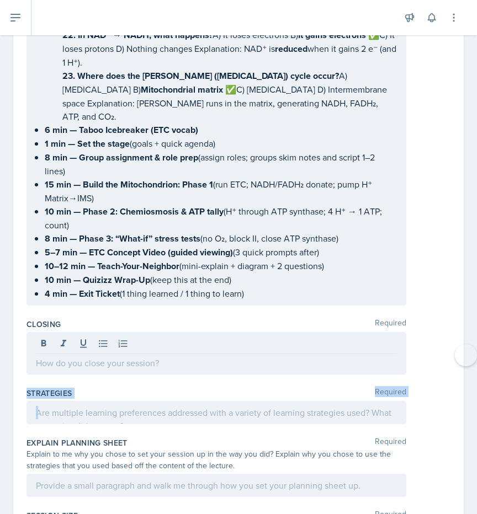
drag, startPoint x: 28, startPoint y: 268, endPoint x: 328, endPoint y: 313, distance: 303.0
click at [328, 383] on div "Strategies Required" at bounding box center [238, 408] width 424 height 50
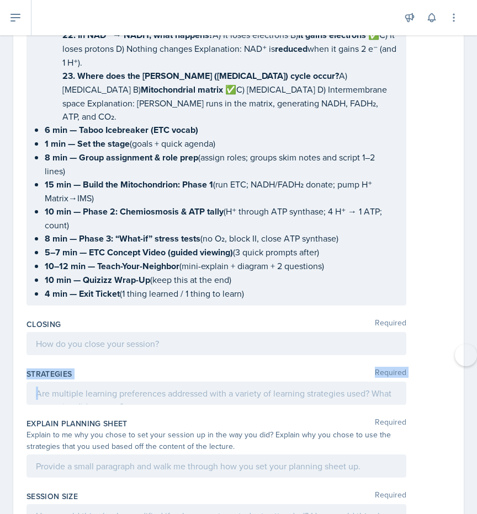
copy div "Strategies Required"
click at [350, 382] on div at bounding box center [216, 393] width 380 height 23
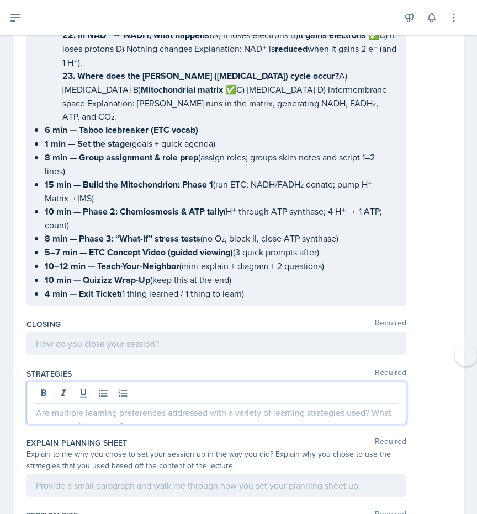
click at [350, 386] on div at bounding box center [216, 395] width 361 height 18
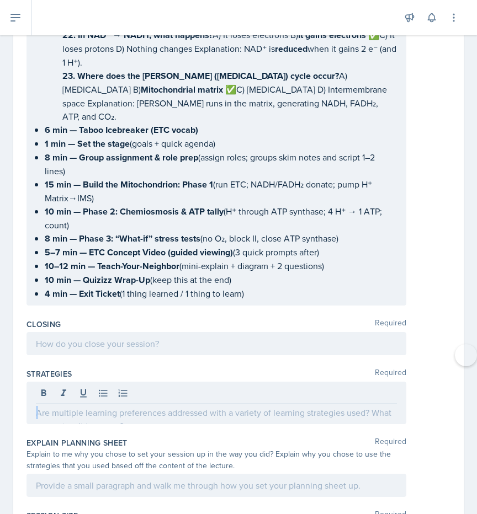
drag, startPoint x: 34, startPoint y: 292, endPoint x: 135, endPoint y: 313, distance: 103.2
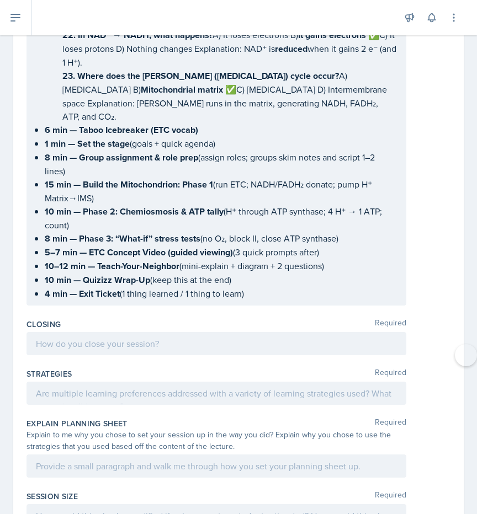
click at [154, 382] on div at bounding box center [216, 393] width 380 height 23
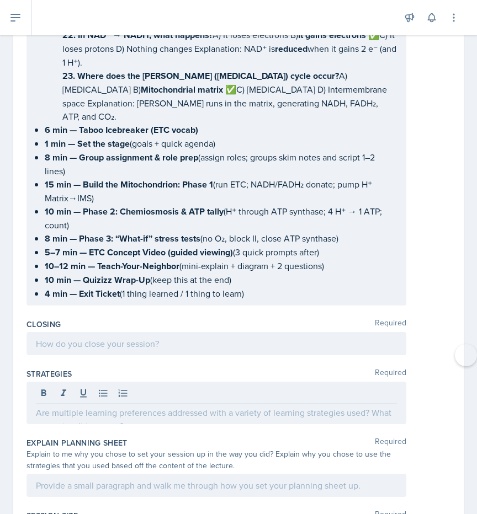
click at [154, 386] on div at bounding box center [216, 395] width 361 height 18
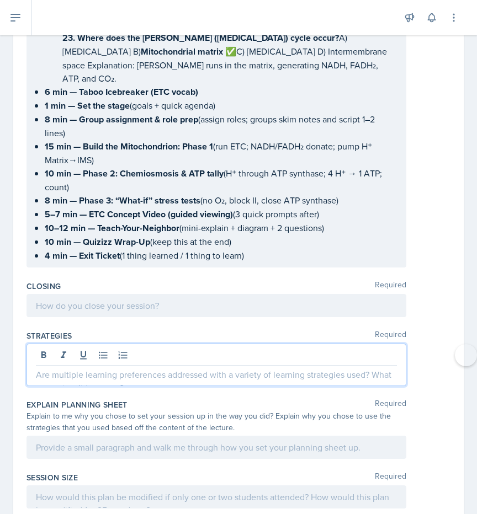
scroll to position [5066, 0]
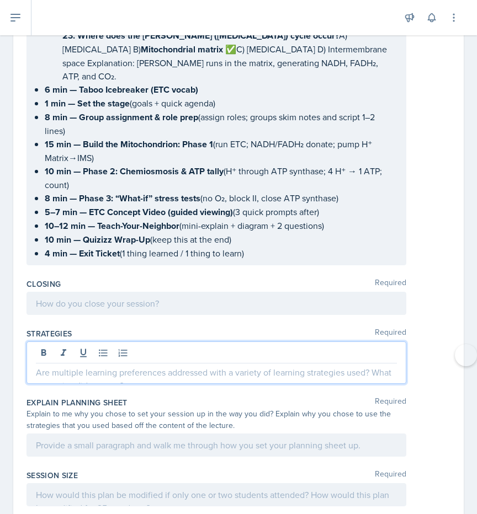
click at [205, 342] on div at bounding box center [216, 363] width 380 height 42
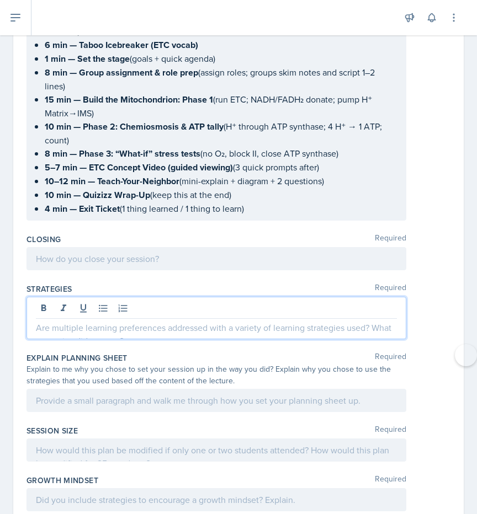
scroll to position [5111, 0]
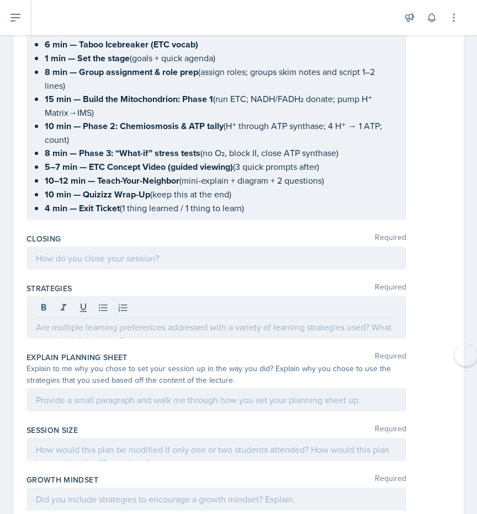
click at [239, 279] on div "Strategies Required" at bounding box center [238, 313] width 424 height 69
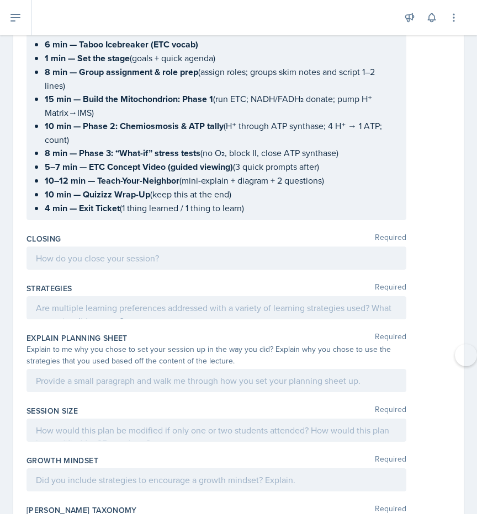
click at [242, 296] on div at bounding box center [216, 307] width 380 height 23
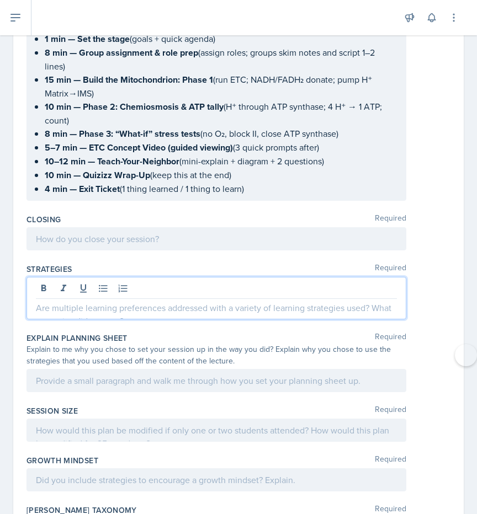
click at [243, 277] on div at bounding box center [216, 298] width 380 height 42
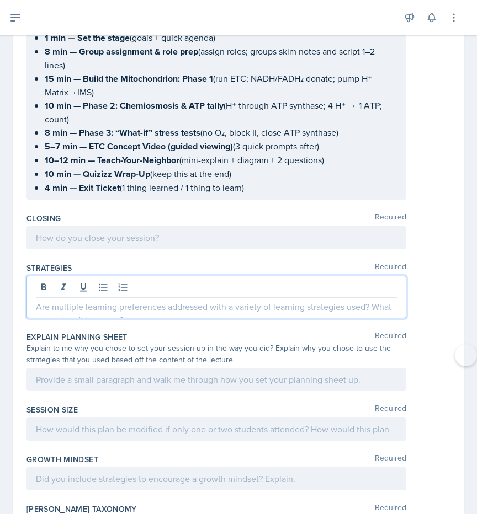
click at [232, 300] on p at bounding box center [216, 306] width 361 height 13
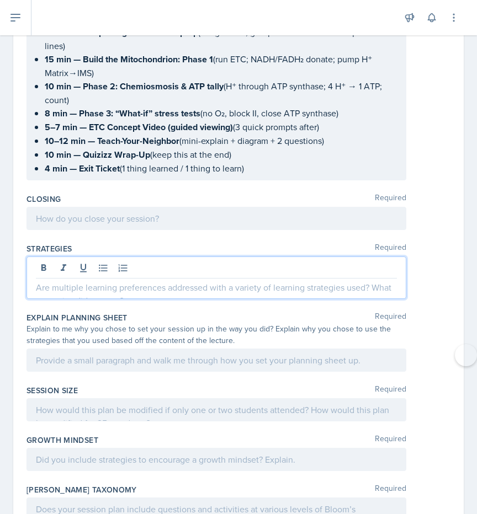
click at [190, 212] on p at bounding box center [216, 218] width 361 height 13
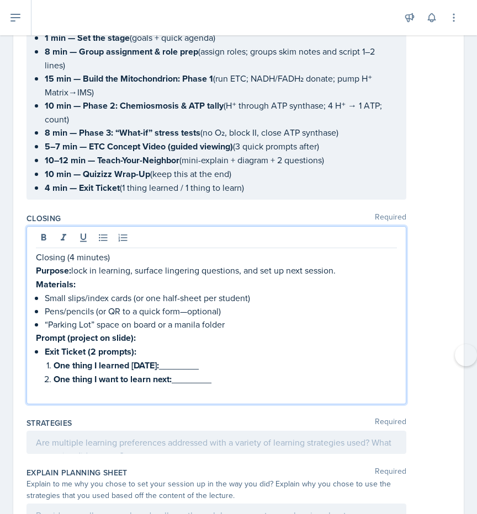
scroll to position [5151, 0]
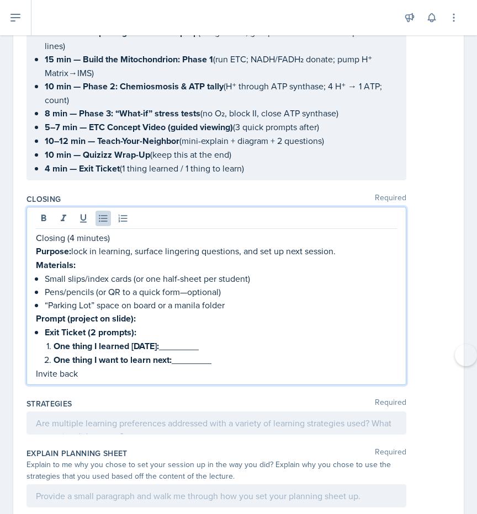
click at [58, 299] on p "“Parking Lot” space on board or a manila folder" at bounding box center [221, 305] width 352 height 13
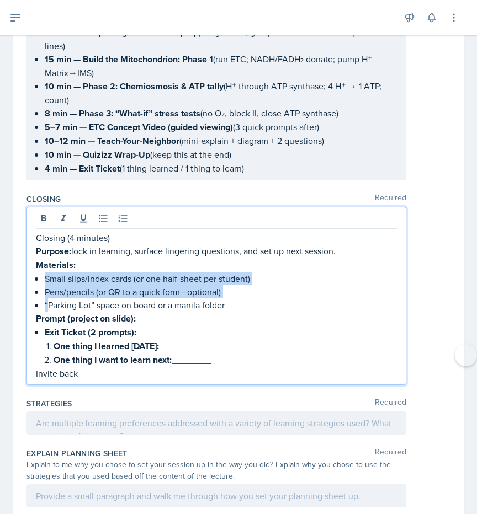
drag, startPoint x: 46, startPoint y: 181, endPoint x: 242, endPoint y: 140, distance: 200.1
click at [242, 231] on div "Closing (4 minutes) Purpose: lock in learning, surface lingering questions, and…" at bounding box center [216, 305] width 361 height 149
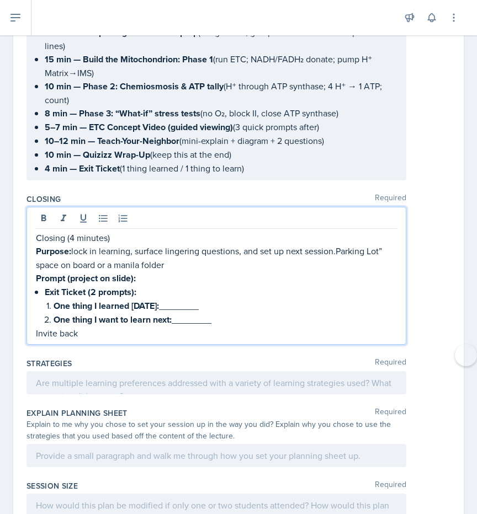
drag, startPoint x: 338, startPoint y: 130, endPoint x: 376, endPoint y: 144, distance: 41.2
click at [376, 244] on p "Purpose: lock in learning, surface lingering questions, and set up next session…" at bounding box center [216, 257] width 361 height 27
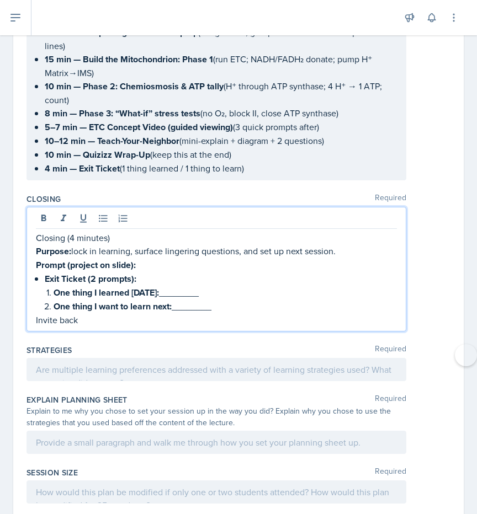
click at [95, 313] on p "Invite back" at bounding box center [216, 319] width 361 height 13
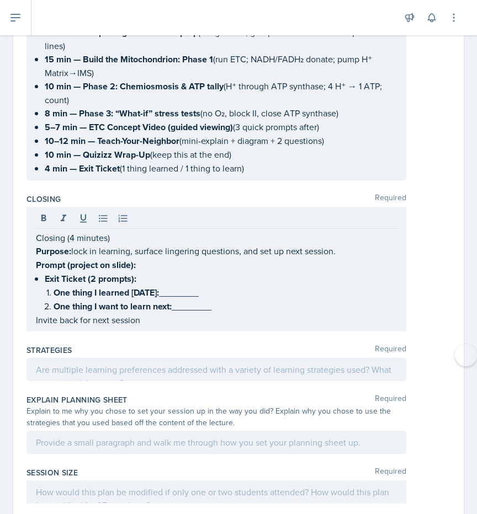
click at [239, 358] on div at bounding box center [216, 369] width 380 height 23
click at [0, 0] on div at bounding box center [0, 0] width 0 height 0
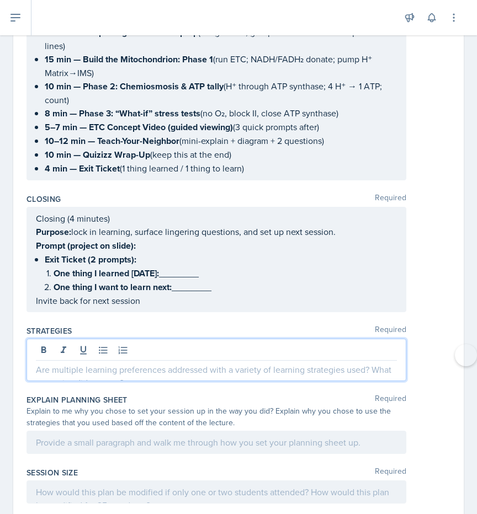
scroll to position [5132, 0]
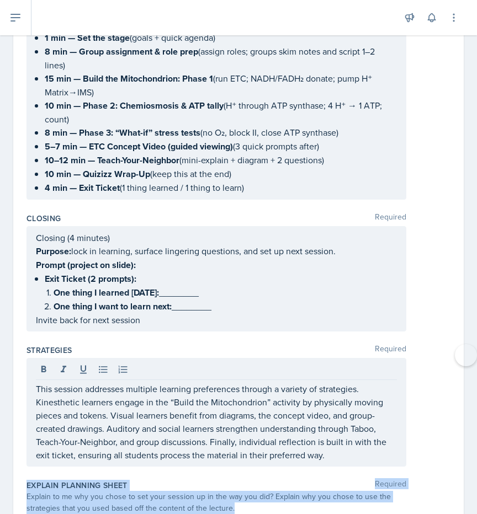
drag, startPoint x: 27, startPoint y: 360, endPoint x: 184, endPoint y: 401, distance: 162.1
click at [184, 476] on div "Explain Planning Sheet Required Explain to me why you chose to set your session…" at bounding box center [238, 512] width 424 height 73
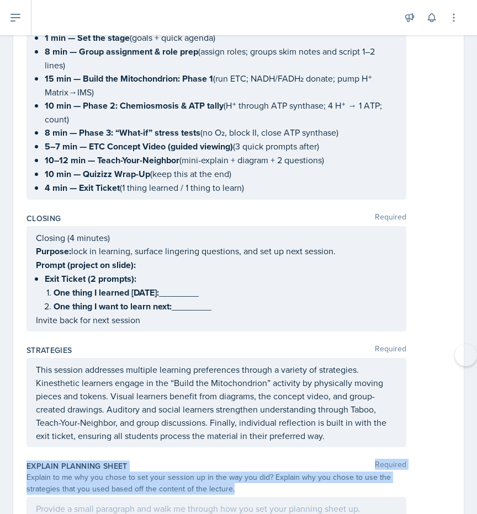
copy div "Explain Planning Sheet Required Explain to me why you chose to set your session…"
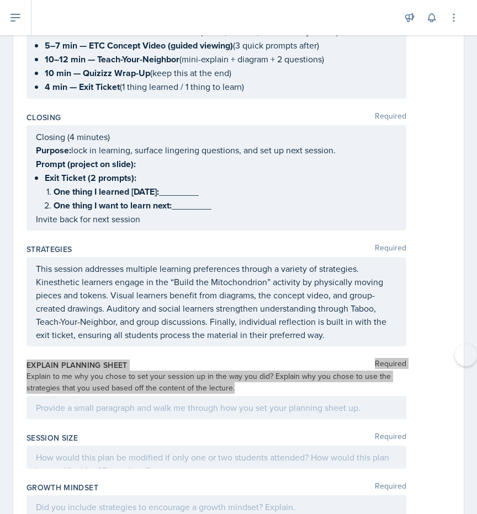
scroll to position [5259, 0]
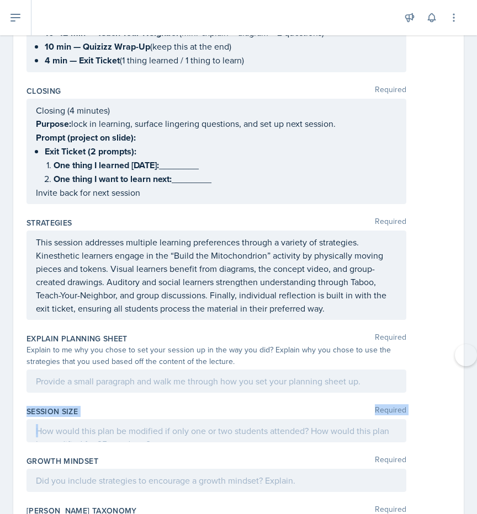
drag, startPoint x: 25, startPoint y: 287, endPoint x: 292, endPoint y: 299, distance: 266.8
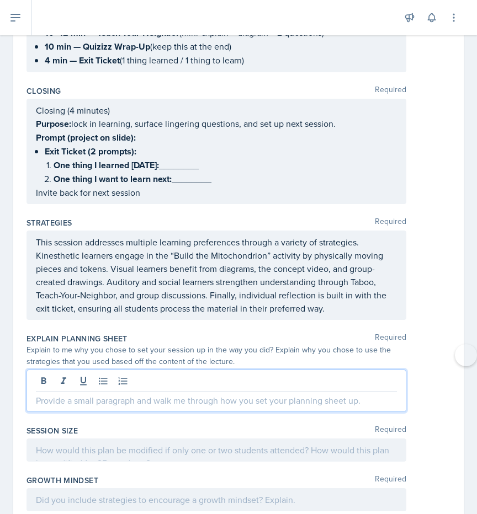
scroll to position [5278, 0]
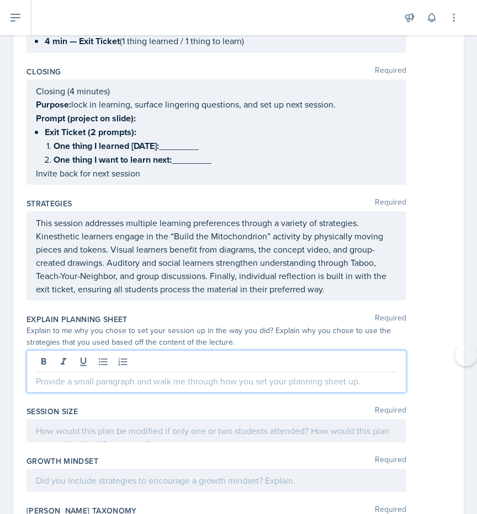
click at [99, 375] on p at bounding box center [216, 381] width 361 height 13
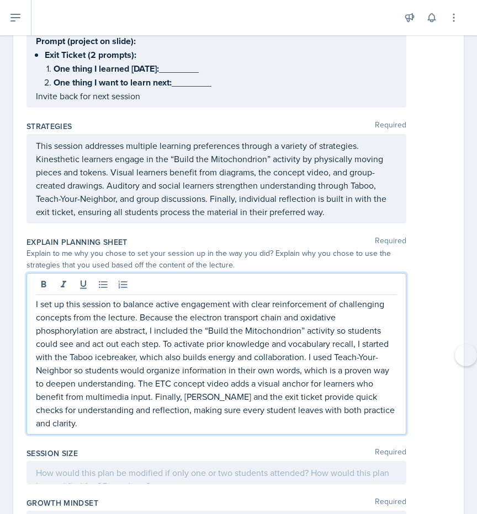
scroll to position [5384, 0]
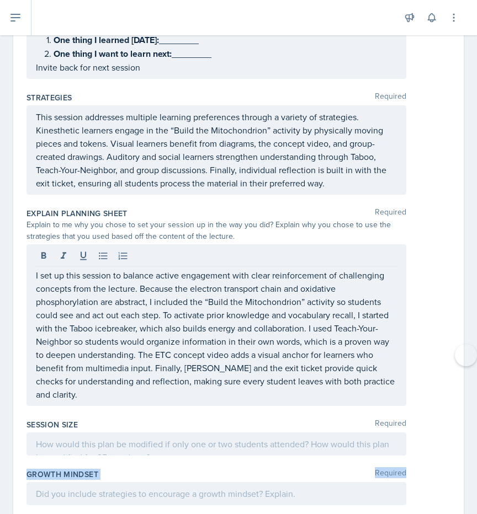
drag, startPoint x: 25, startPoint y: 339, endPoint x: 155, endPoint y: 352, distance: 130.3
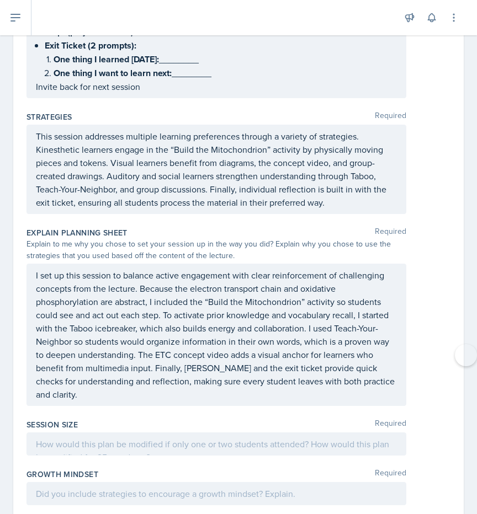
click at [61, 433] on div at bounding box center [216, 444] width 380 height 23
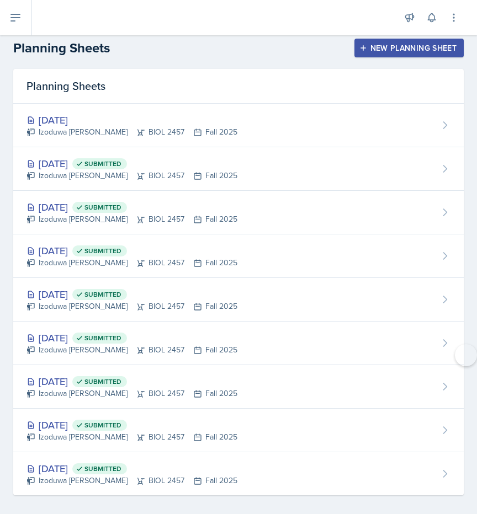
scroll to position [6, 0]
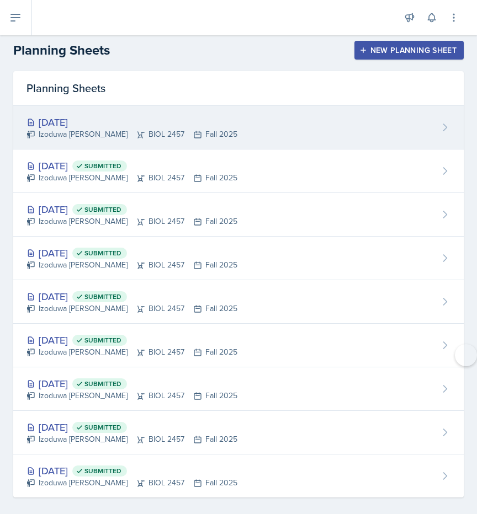
click at [155, 120] on div "[DATE]" at bounding box center [131, 122] width 211 height 15
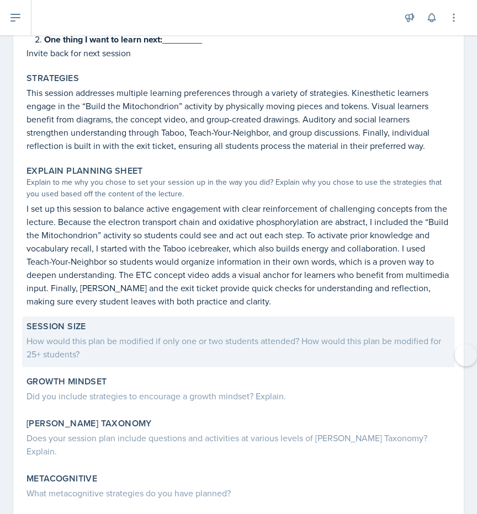
click at [146, 334] on div "How would this plan be modified if only one or two students attended? How would…" at bounding box center [238, 347] width 424 height 26
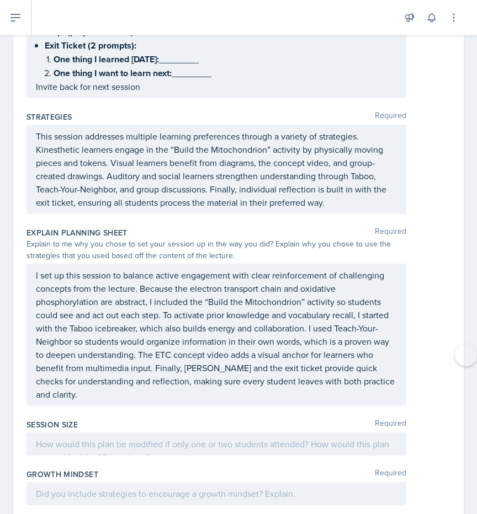
click at [155, 438] on p at bounding box center [216, 444] width 361 height 13
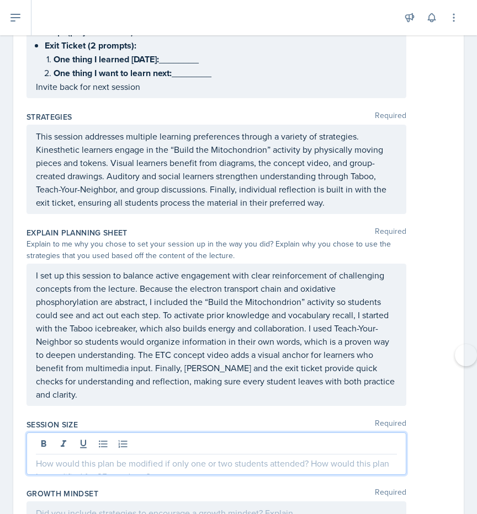
scroll to position [5384, 0]
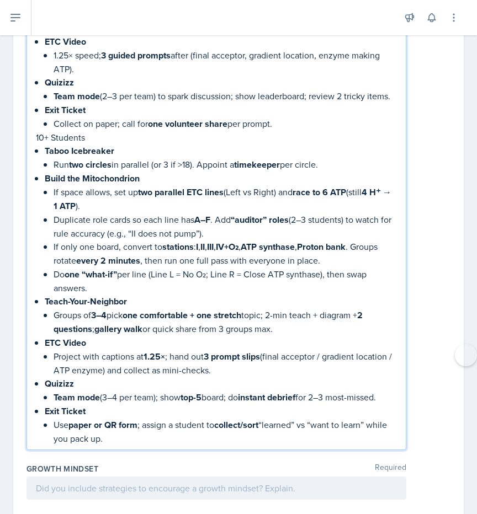
click at [175, 482] on p at bounding box center [216, 488] width 361 height 13
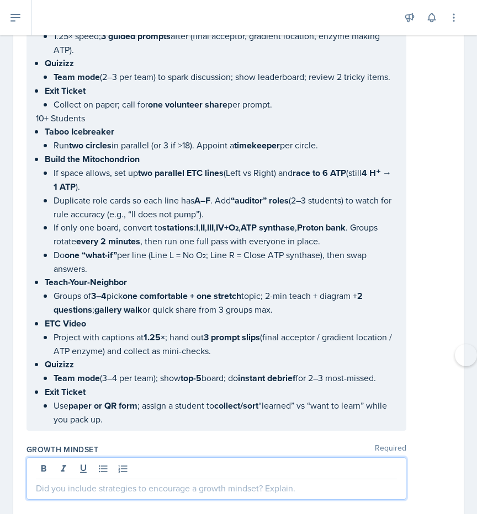
scroll to position [6193, 0]
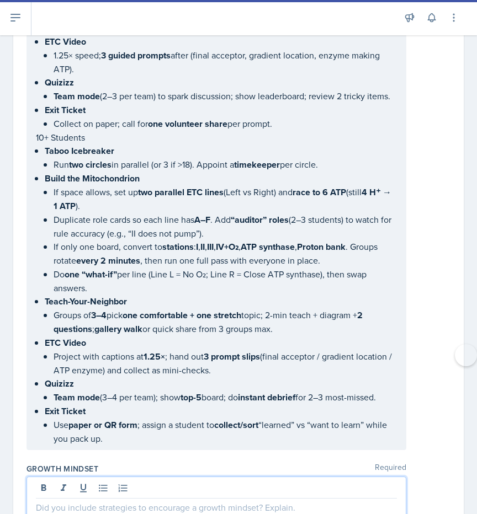
click at [213, 501] on p at bounding box center [216, 507] width 361 height 13
paste div
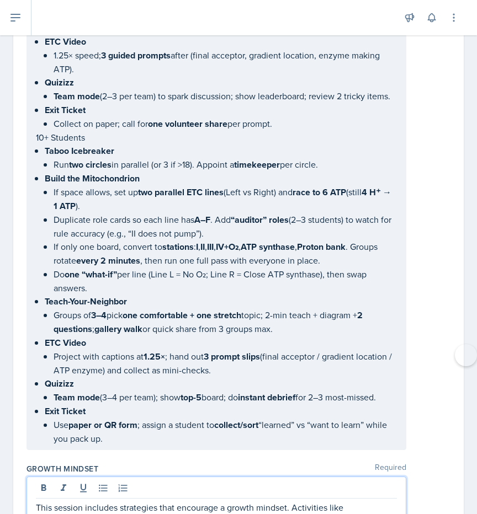
scroll to position [6259, 0]
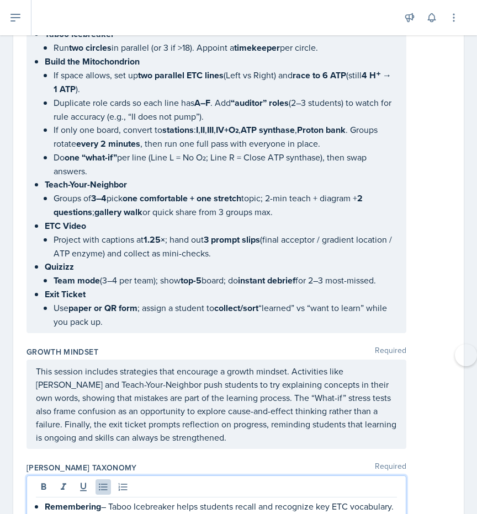
scroll to position [6406, 0]
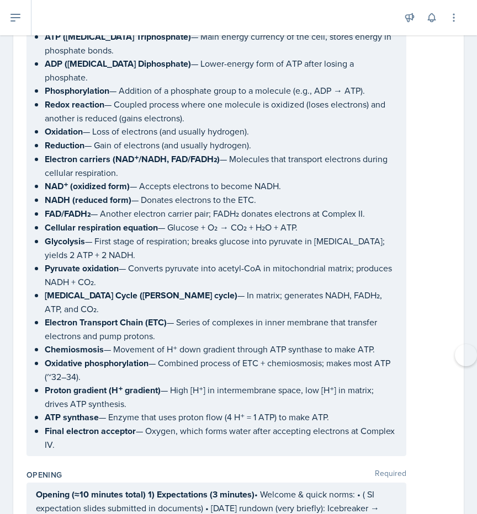
scroll to position [0, 0]
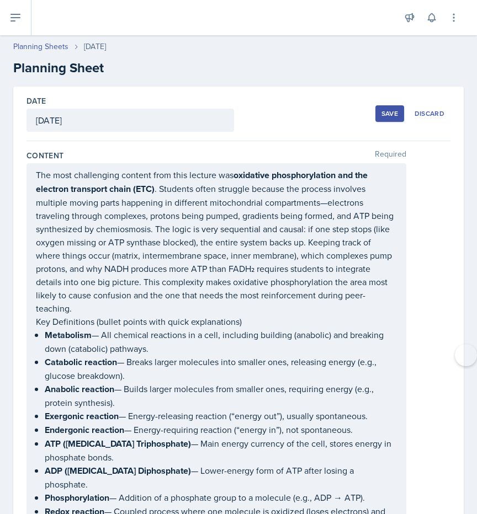
click at [390, 113] on div "Save" at bounding box center [389, 113] width 17 height 9
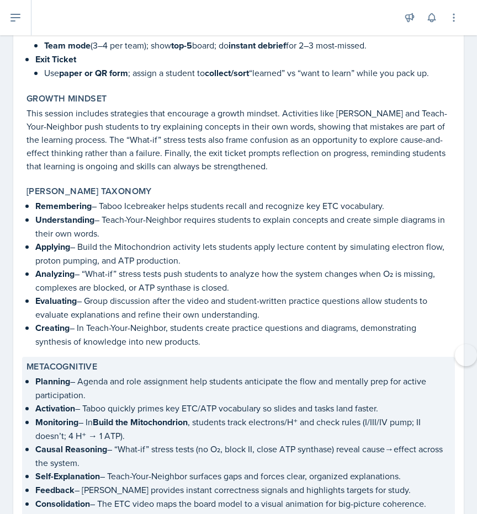
scroll to position [5862, 0]
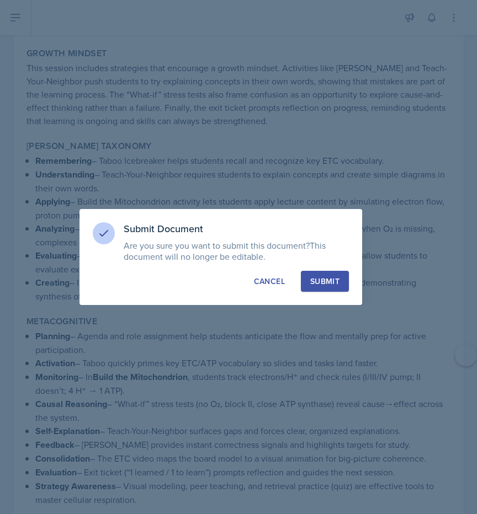
click at [334, 290] on button "Submit" at bounding box center [325, 281] width 48 height 21
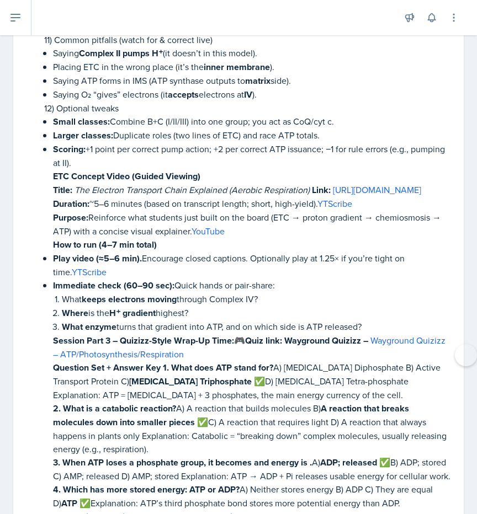
scroll to position [3379, 0]
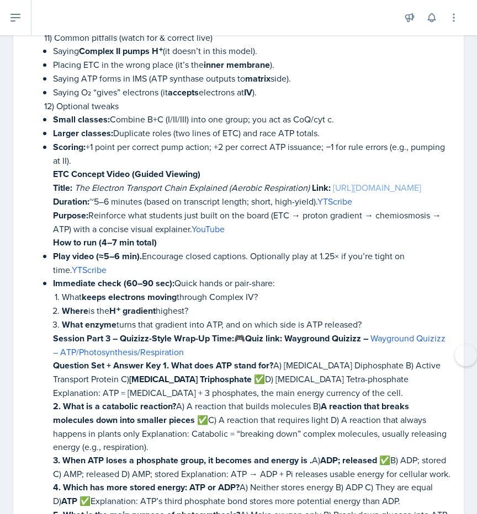
click at [346, 182] on link "[URL][DOMAIN_NAME]" at bounding box center [377, 188] width 88 height 12
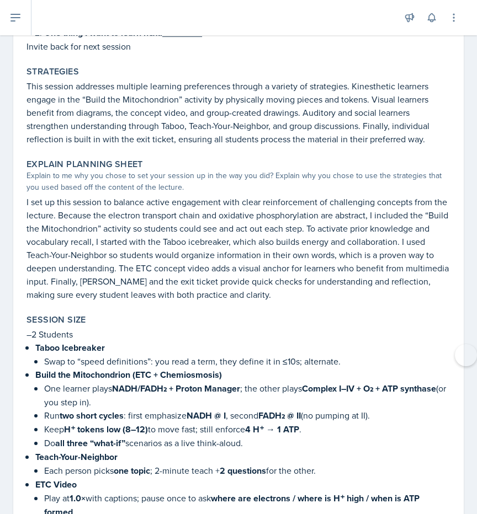
scroll to position [4588, 0]
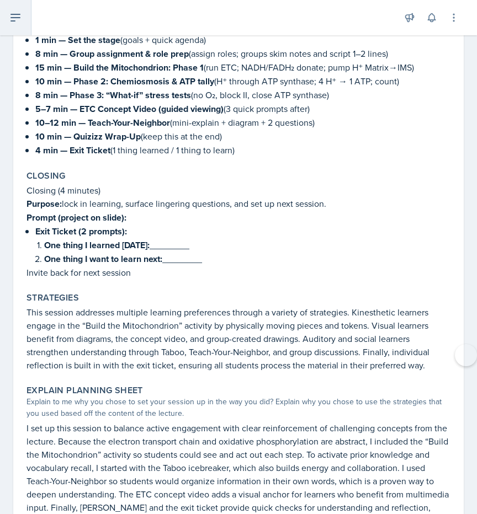
click at [19, 13] on icon at bounding box center [15, 17] width 13 height 13
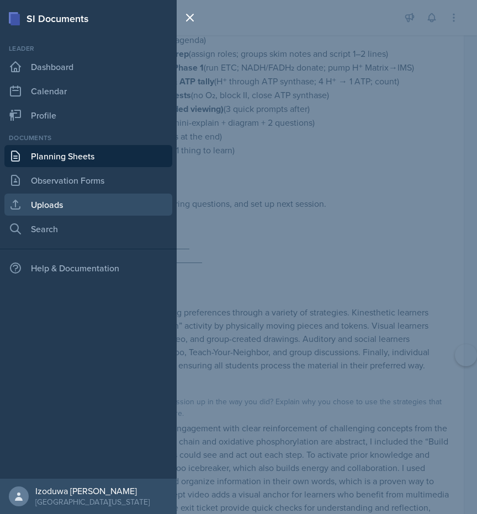
click at [90, 198] on link "Uploads" at bounding box center [88, 205] width 168 height 22
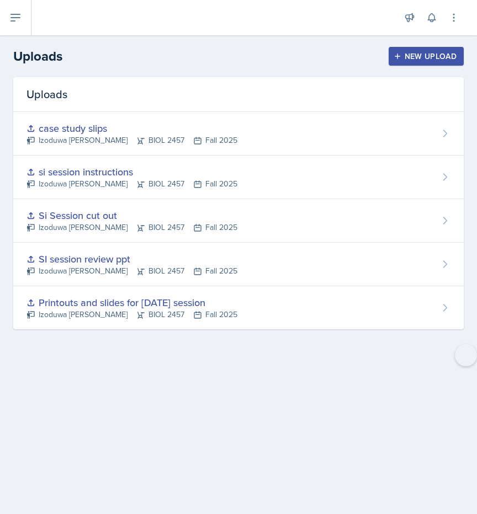
click at [408, 61] on div "New Upload" at bounding box center [426, 56] width 61 height 9
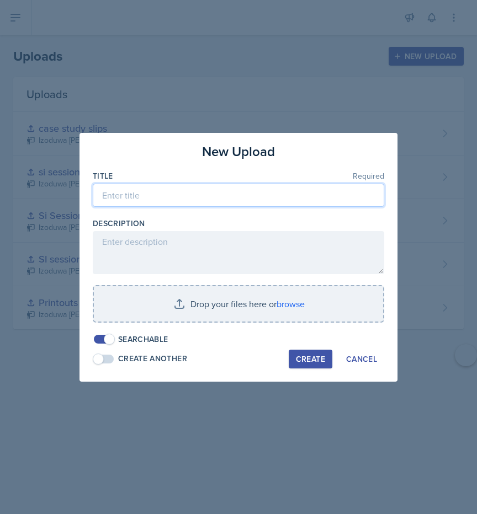
click at [248, 187] on input at bounding box center [238, 195] width 291 height 23
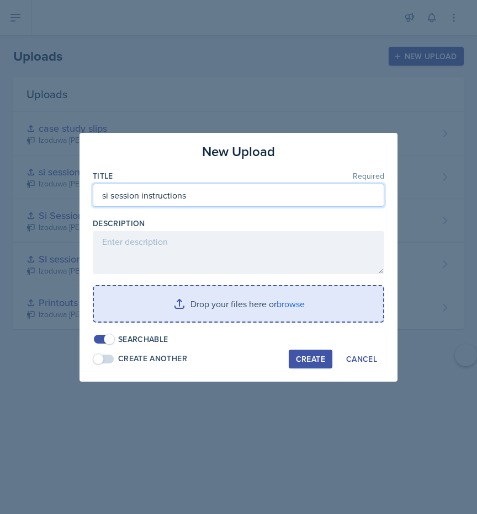
type input "si session instructions"
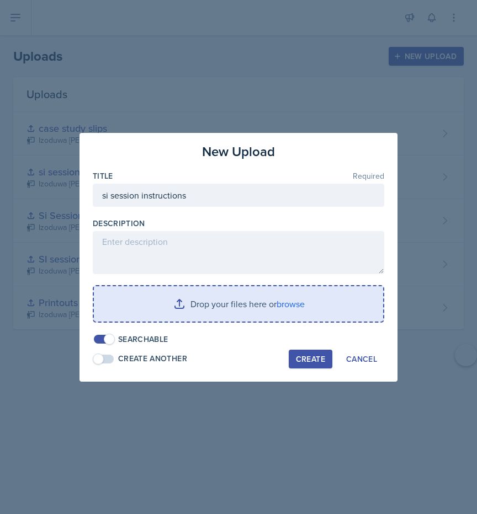
click at [215, 312] on input "file" at bounding box center [238, 303] width 289 height 35
click at [300, 302] on input "file" at bounding box center [238, 303] width 289 height 35
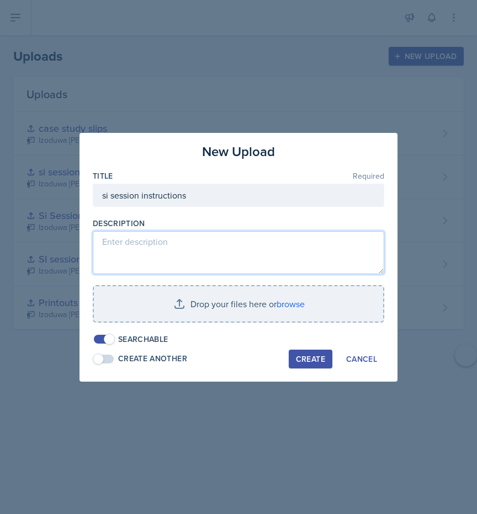
click at [154, 265] on textarea at bounding box center [238, 252] width 291 height 43
paste textarea "[URL][DOMAIN_NAME]"
type textarea "[URL][DOMAIN_NAME]"
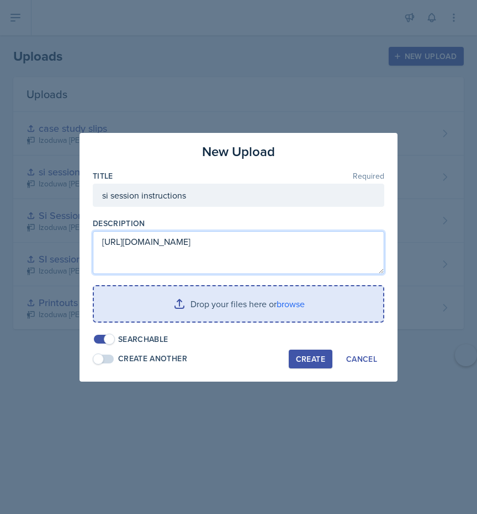
scroll to position [22, 0]
drag, startPoint x: 99, startPoint y: 237, endPoint x: 289, endPoint y: 316, distance: 205.6
click at [298, 359] on div "New Upload Title Required si session instructions Description [URL][DOMAIN_NAME…" at bounding box center [238, 257] width 318 height 249
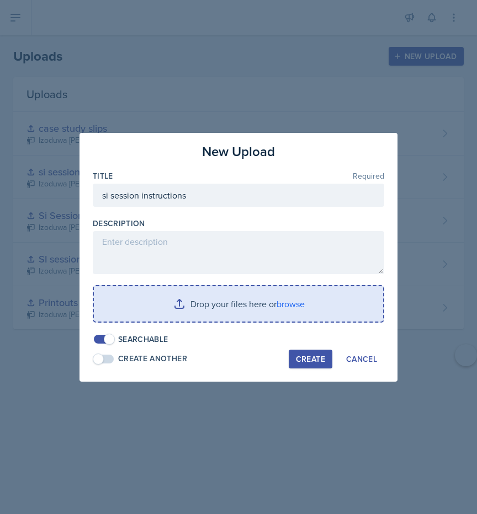
click at [280, 306] on input "file" at bounding box center [238, 303] width 289 height 35
click at [318, 307] on input "file" at bounding box center [238, 303] width 289 height 35
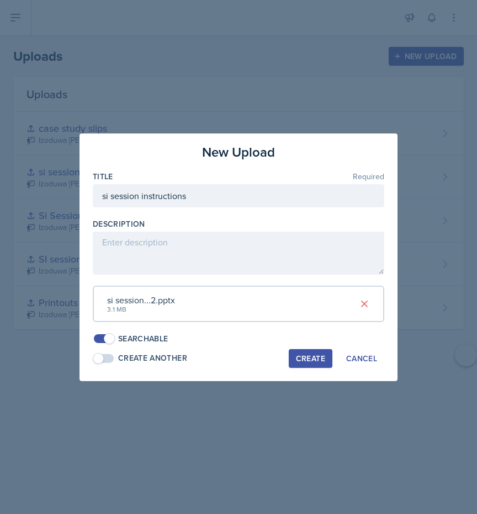
click at [322, 356] on div "Create" at bounding box center [310, 358] width 29 height 9
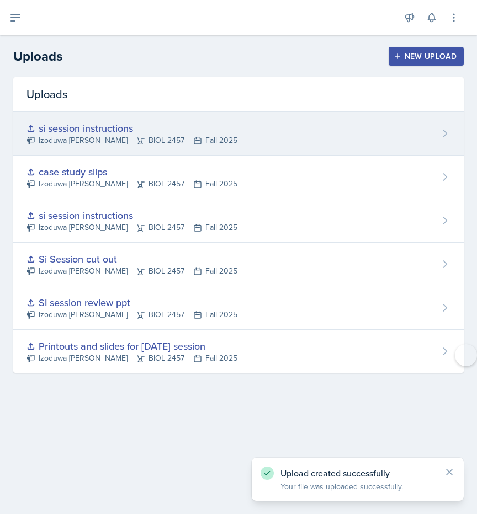
click at [416, 137] on div "si session instructions Izoduwa [PERSON_NAME] BIOL 2457 Fall 2025" at bounding box center [238, 134] width 450 height 44
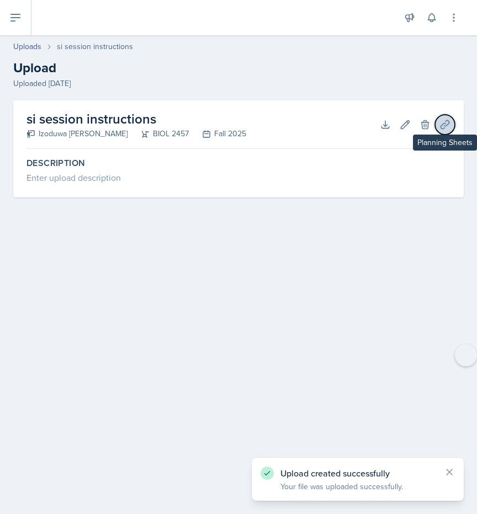
click at [439, 125] on icon at bounding box center [444, 124] width 11 height 11
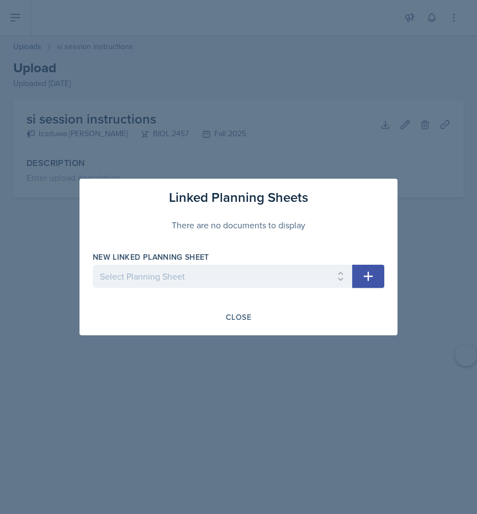
click at [357, 274] on button "button" at bounding box center [368, 276] width 32 height 23
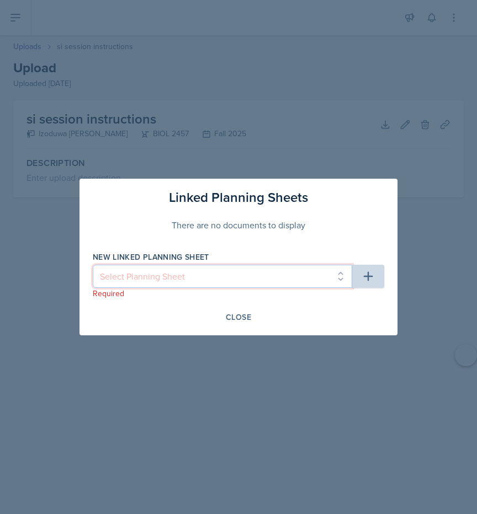
click at [342, 279] on select "Select Planning Sheet [DATE] [DATE] [DATE] [DATE] [DATE] [DATE] [DATE] [DATE] […" at bounding box center [222, 276] width 259 height 23
select select "91cf6526-6d7a-4cab-8732-006baa680d34"
click at [93, 265] on select "Select Planning Sheet [DATE] [DATE] [DATE] [DATE] [DATE] [DATE] [DATE] [DATE] […" at bounding box center [222, 276] width 259 height 23
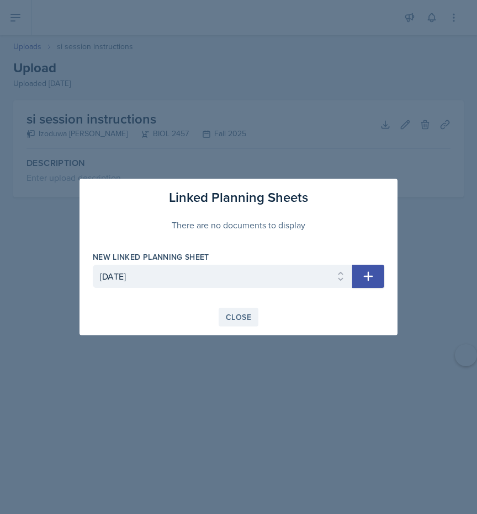
click at [244, 315] on div "Close" at bounding box center [238, 317] width 25 height 9
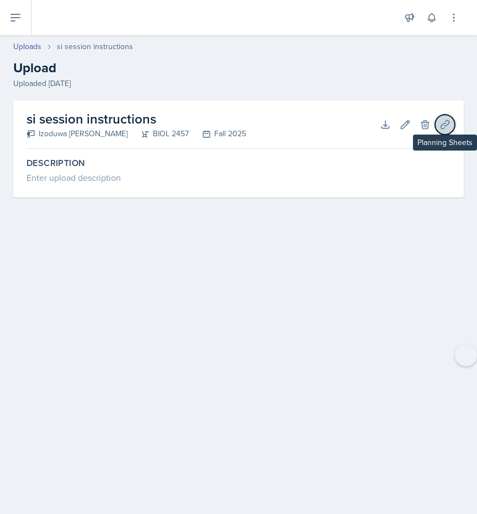
click at [446, 124] on icon at bounding box center [444, 124] width 8 height 8
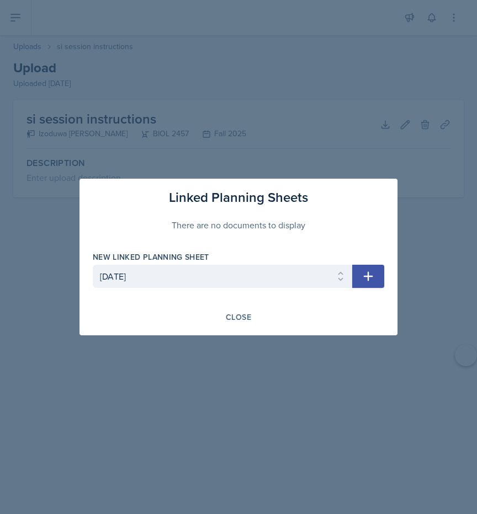
click at [364, 270] on icon "button" at bounding box center [367, 276] width 13 height 13
select select
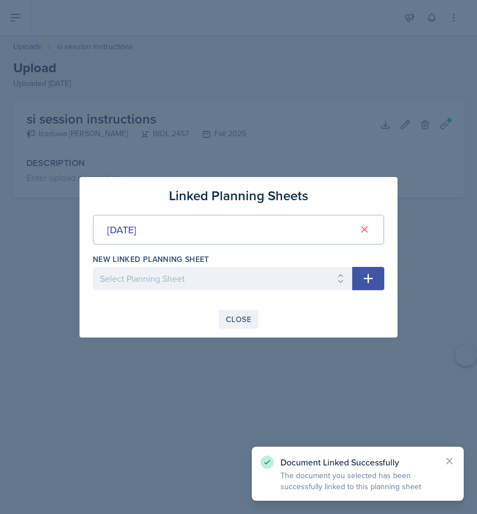
click at [244, 318] on div "Close" at bounding box center [238, 319] width 25 height 9
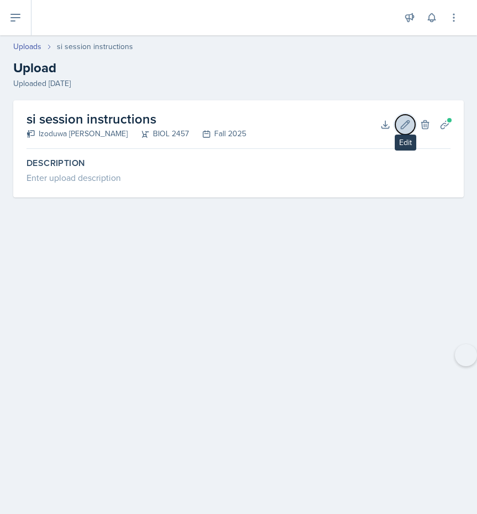
click at [402, 127] on icon at bounding box center [404, 124] width 11 height 11
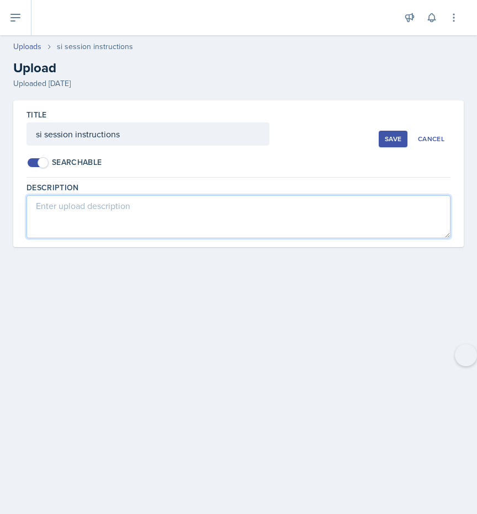
click at [247, 203] on textarea at bounding box center [238, 216] width 424 height 43
click at [83, 206] on textarea "has studentt faced intructions" at bounding box center [238, 216] width 424 height 43
type textarea "has student faced intructions"
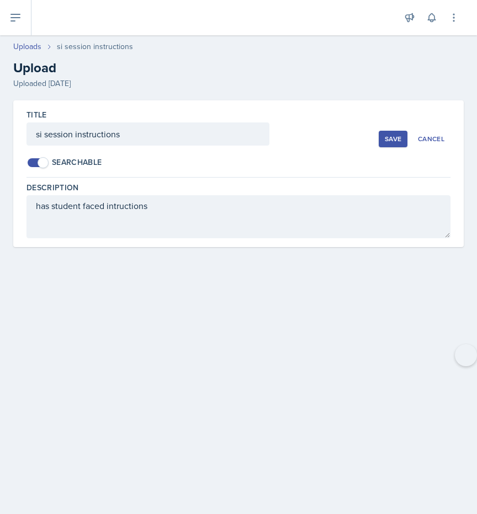
click at [385, 141] on div "Save" at bounding box center [393, 139] width 17 height 9
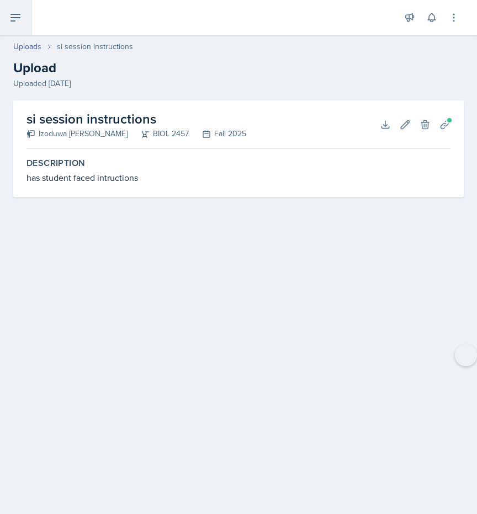
click at [20, 12] on icon at bounding box center [15, 17] width 13 height 13
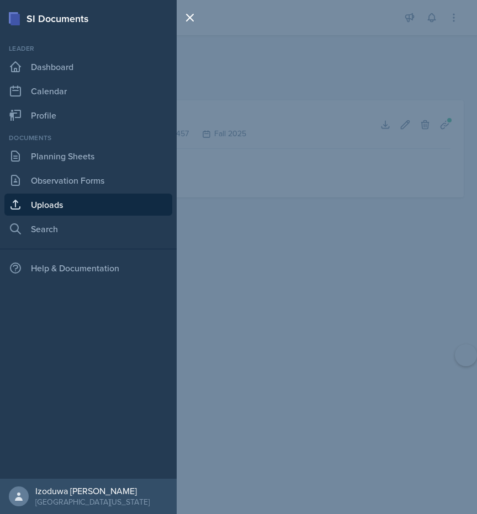
click at [237, 115] on div "SI Documents Leader Dashboard Calendar Profile Documents Planning Sheets Observ…" at bounding box center [238, 257] width 477 height 514
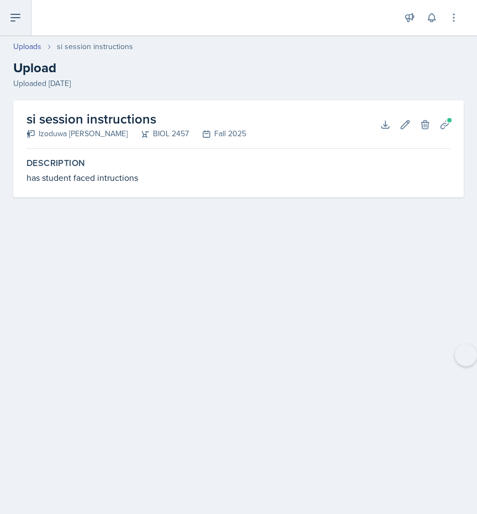
click at [26, 16] on button at bounding box center [15, 17] width 31 height 35
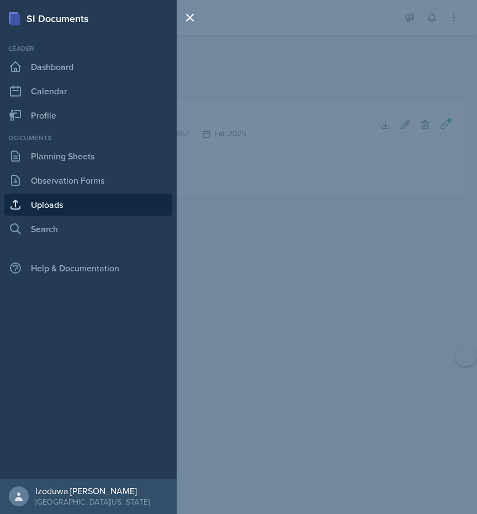
click at [69, 196] on link "Uploads" at bounding box center [88, 205] width 168 height 22
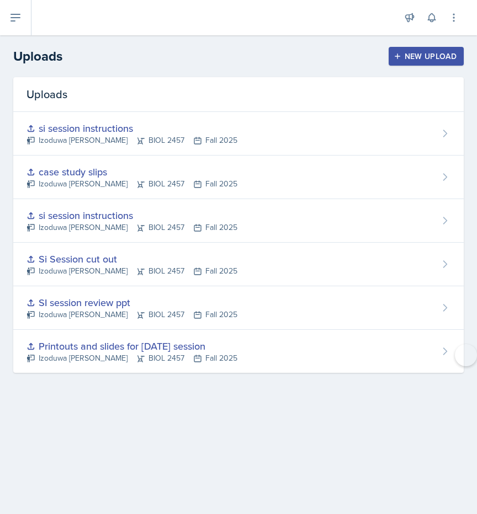
click at [427, 54] on div "New Upload" at bounding box center [426, 56] width 61 height 9
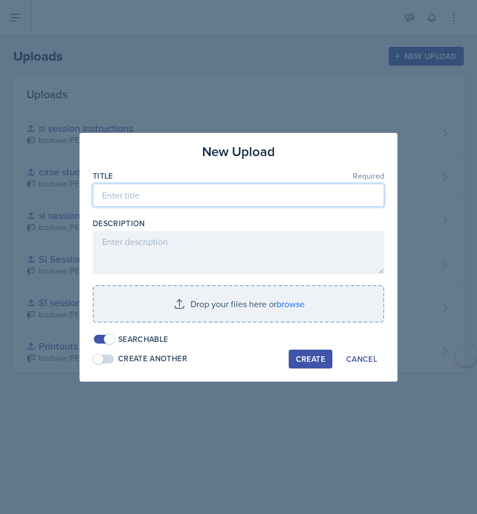
click at [232, 203] on input at bounding box center [238, 195] width 291 height 23
type input "ox phos slips"
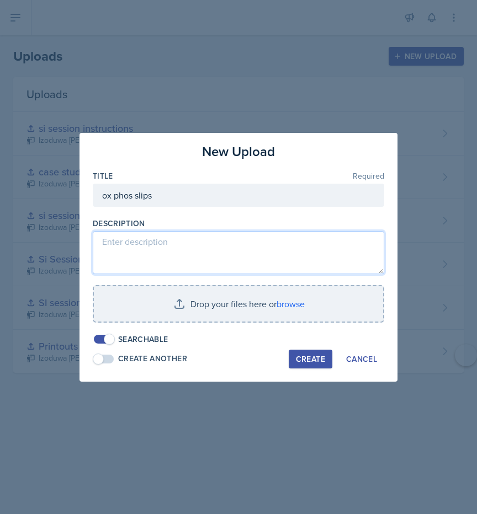
click at [178, 258] on textarea at bounding box center [238, 252] width 291 height 43
type textarea "b"
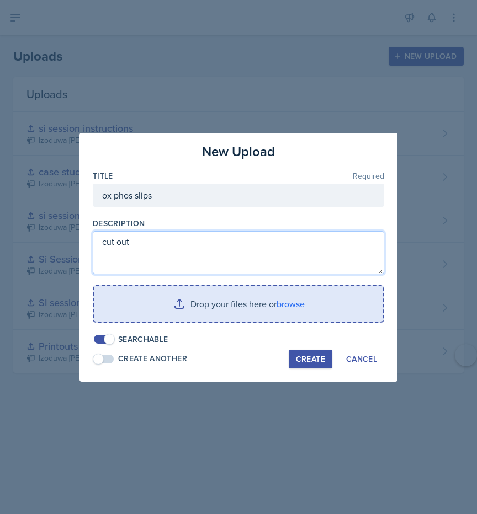
type textarea "cut out"
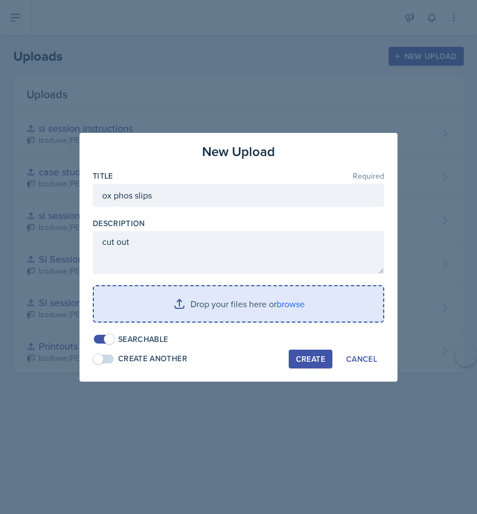
click at [300, 309] on input "file" at bounding box center [238, 303] width 289 height 35
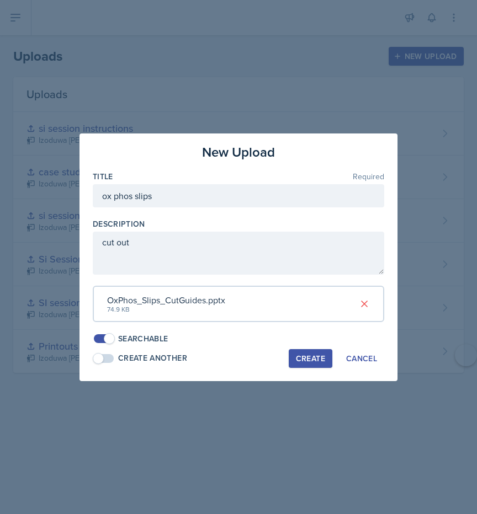
click at [310, 354] on div "Create" at bounding box center [310, 358] width 29 height 9
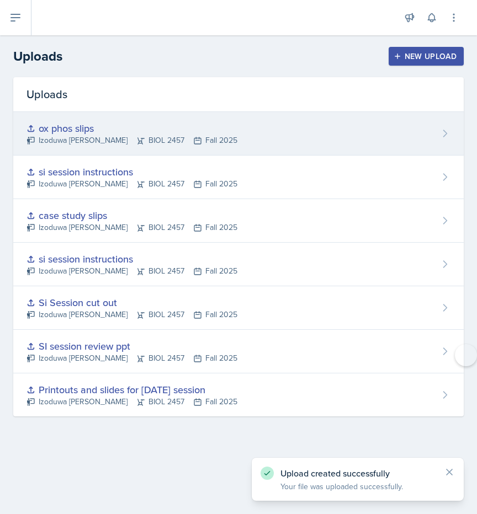
click at [434, 135] on div "ox phos slips Izoduwa [PERSON_NAME] BIOL 2457 Fall 2025" at bounding box center [238, 134] width 450 height 44
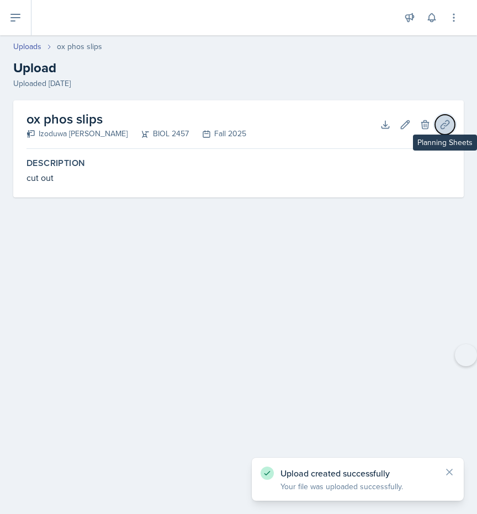
click at [441, 124] on icon at bounding box center [444, 124] width 11 height 11
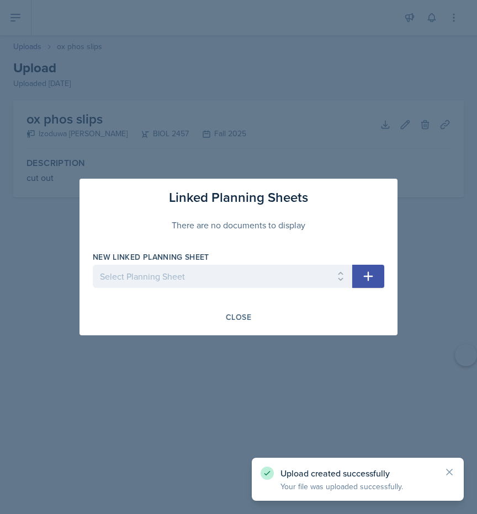
click at [356, 271] on button "button" at bounding box center [368, 276] width 32 height 23
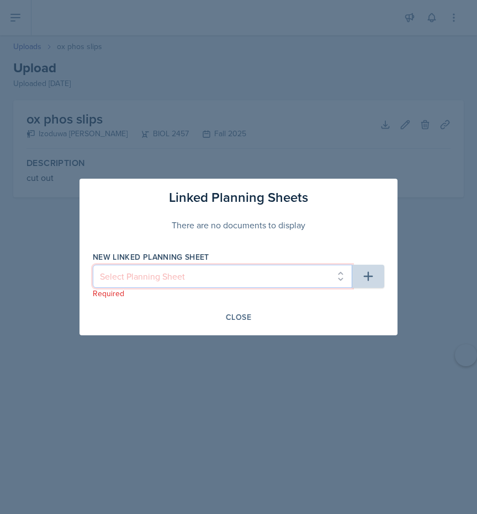
click at [338, 271] on select "Select Planning Sheet [DATE] [DATE] [DATE] [DATE] [DATE] [DATE] [DATE] [DATE] […" at bounding box center [222, 276] width 259 height 23
select select "91cf6526-6d7a-4cab-8732-006baa680d34"
click at [93, 265] on select "Select Planning Sheet [DATE] [DATE] [DATE] [DATE] [DATE] [DATE] [DATE] [DATE] […" at bounding box center [222, 276] width 259 height 23
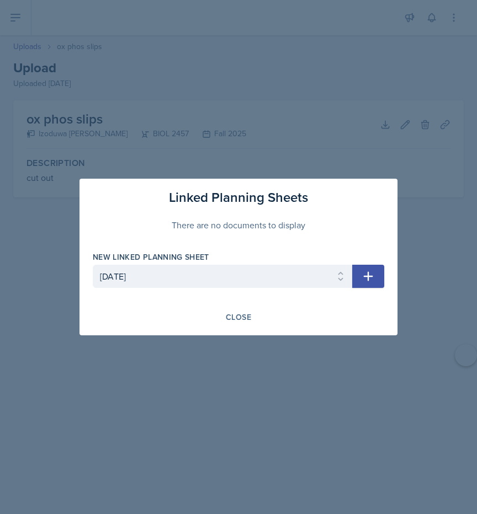
click at [361, 274] on icon "button" at bounding box center [367, 276] width 13 height 13
select select
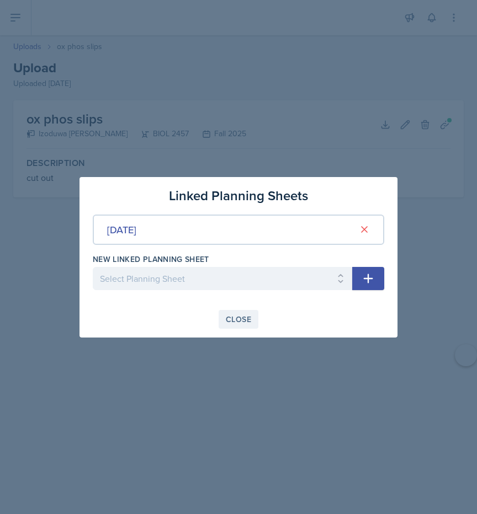
click at [241, 317] on div "Close" at bounding box center [238, 319] width 25 height 9
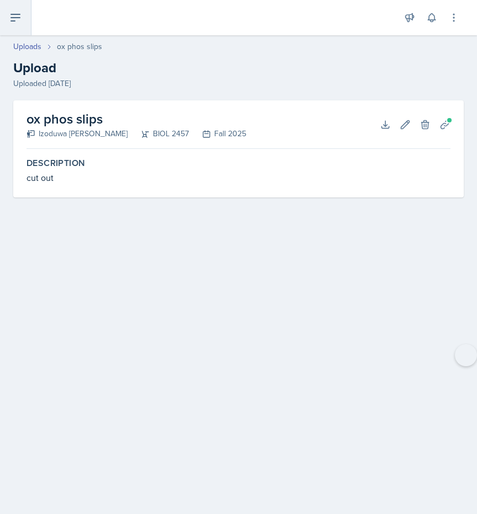
click at [14, 28] on button at bounding box center [15, 17] width 31 height 35
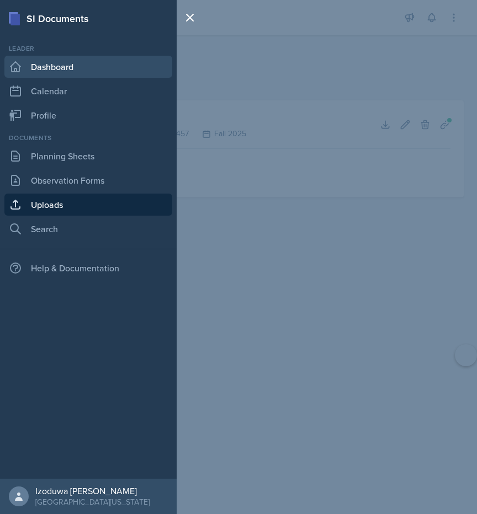
click at [57, 63] on link "Dashboard" at bounding box center [88, 67] width 168 height 22
